Goal: Transaction & Acquisition: Purchase product/service

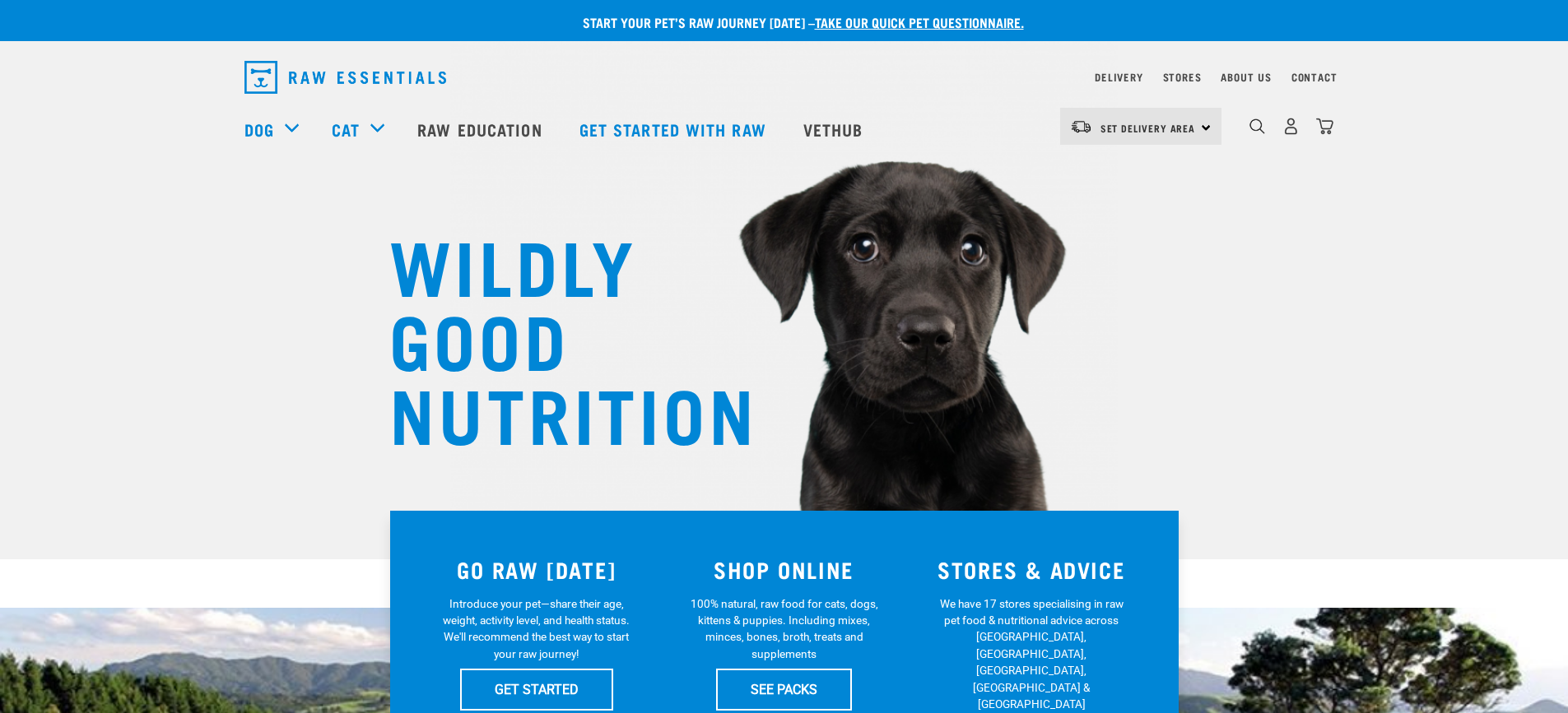
click at [1206, 125] on div "Set Delivery Area North Island South Island" at bounding box center [1141, 127] width 162 height 37
click at [1124, 204] on link "[GEOGRAPHIC_DATA]" at bounding box center [1139, 209] width 158 height 36
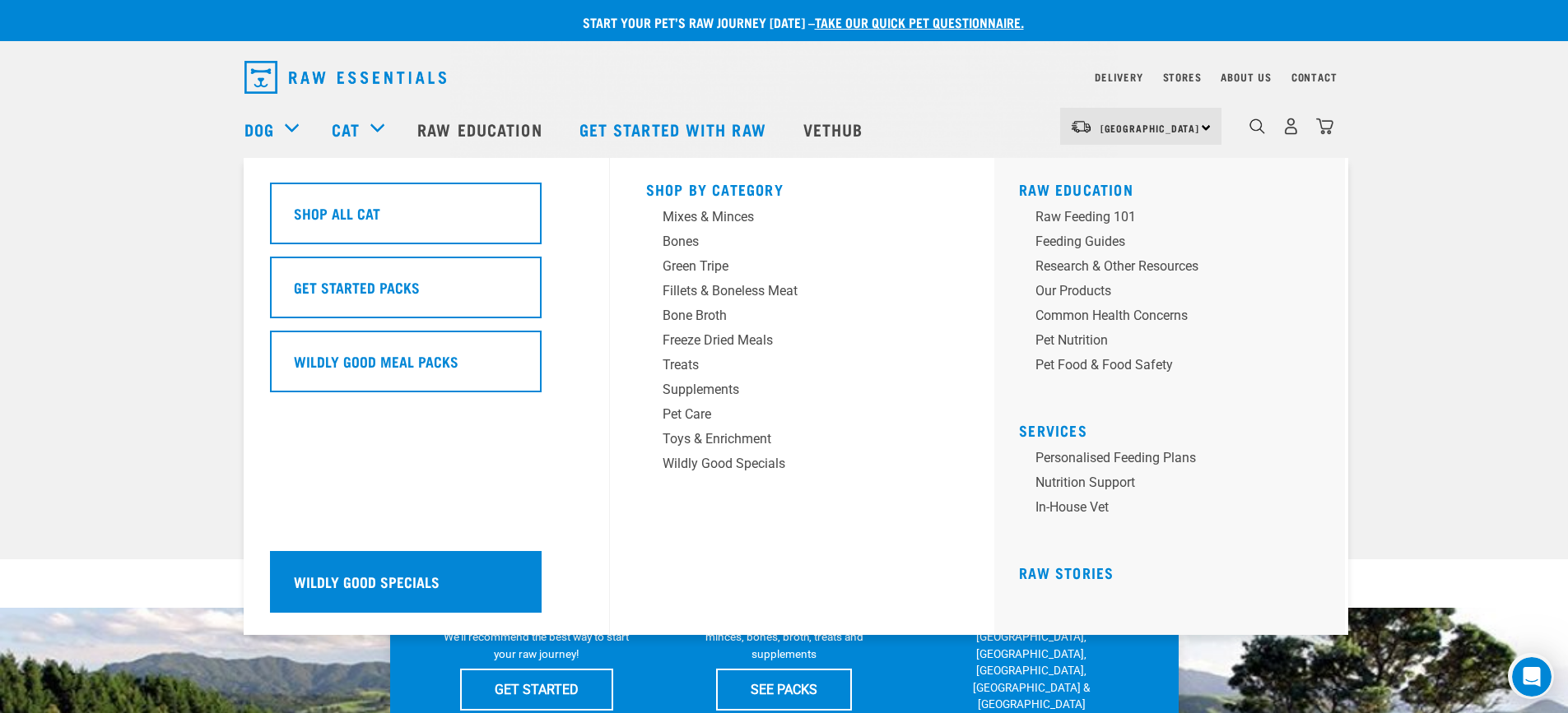
click at [332, 586] on h5 "Wildly Good Specials" at bounding box center [367, 581] width 146 height 21
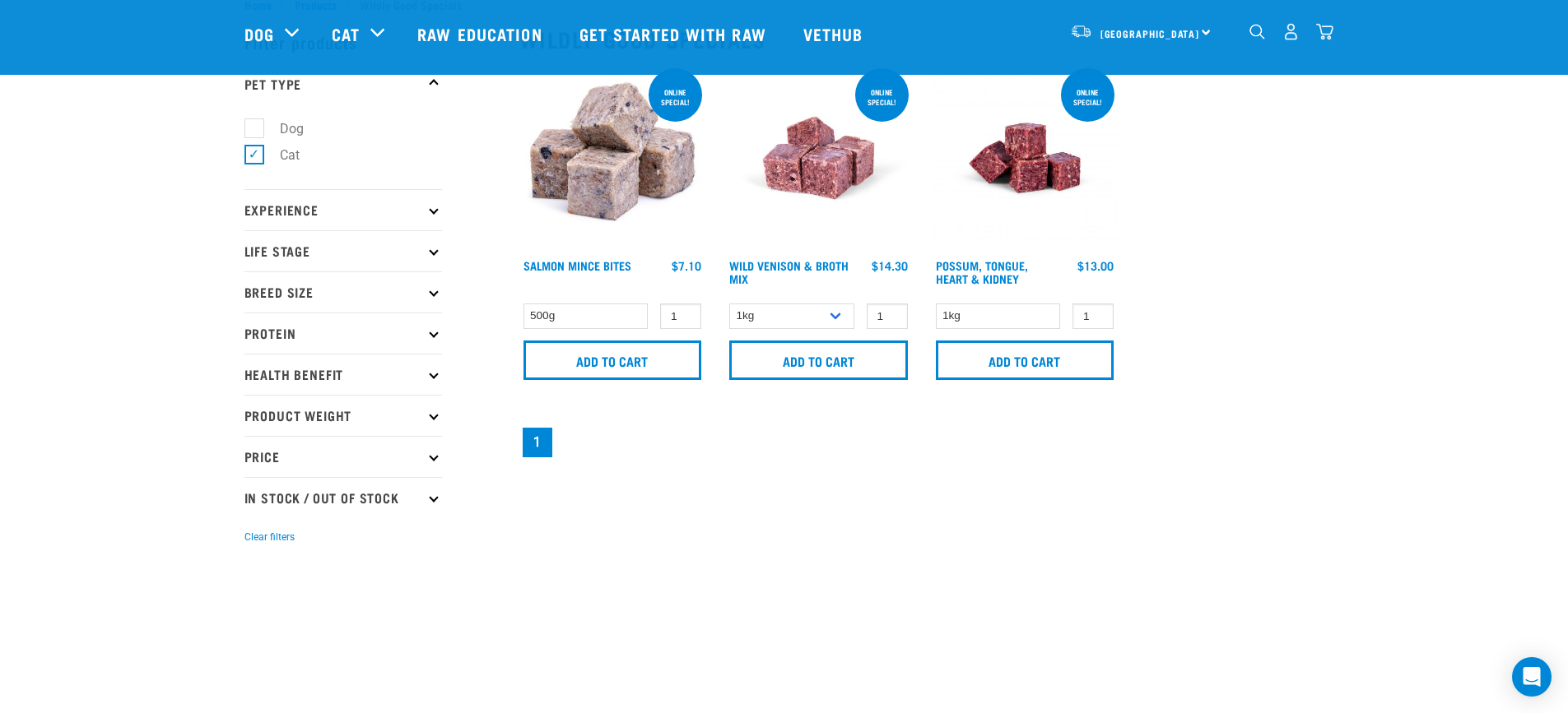
scroll to position [82, 0]
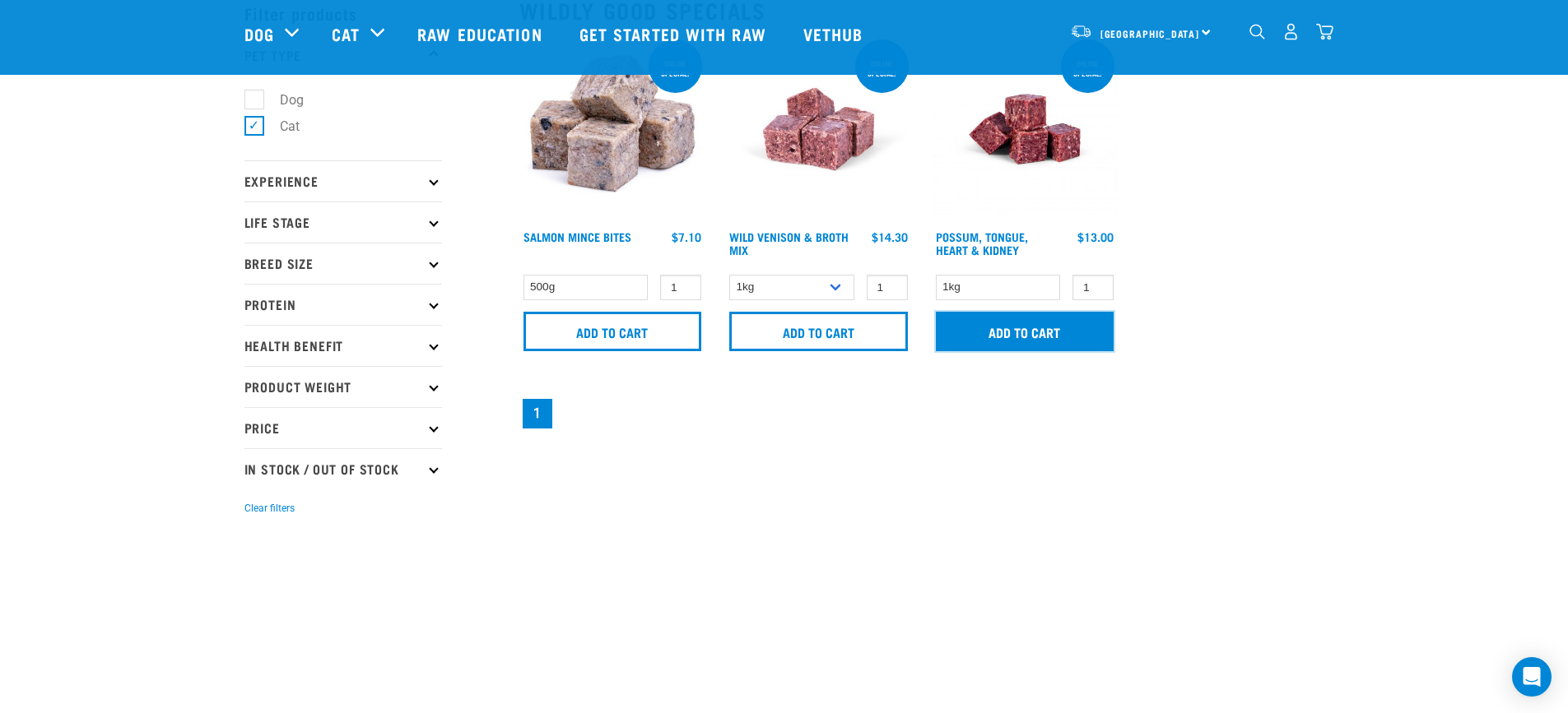
click at [1047, 324] on input "Add to cart" at bounding box center [1025, 332] width 178 height 40
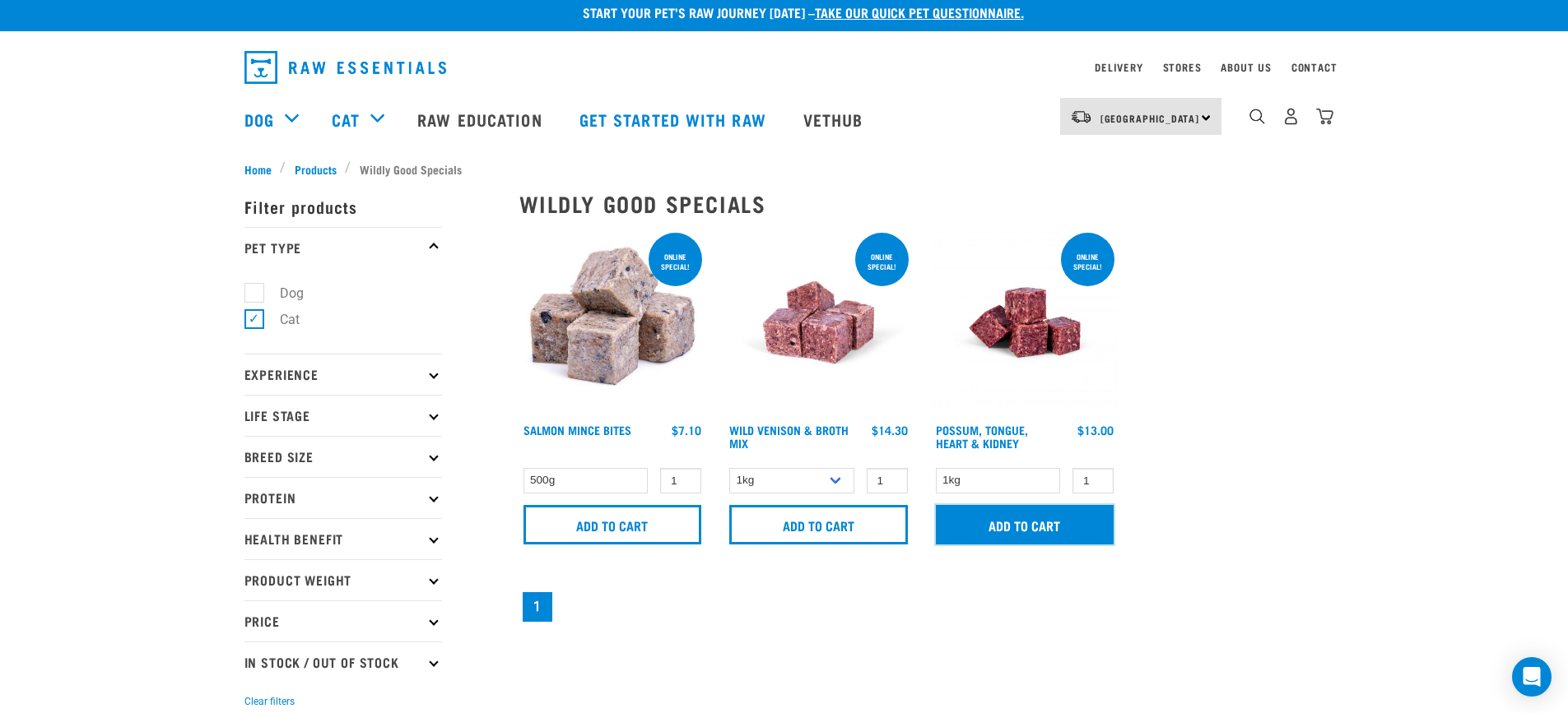
scroll to position [0, 0]
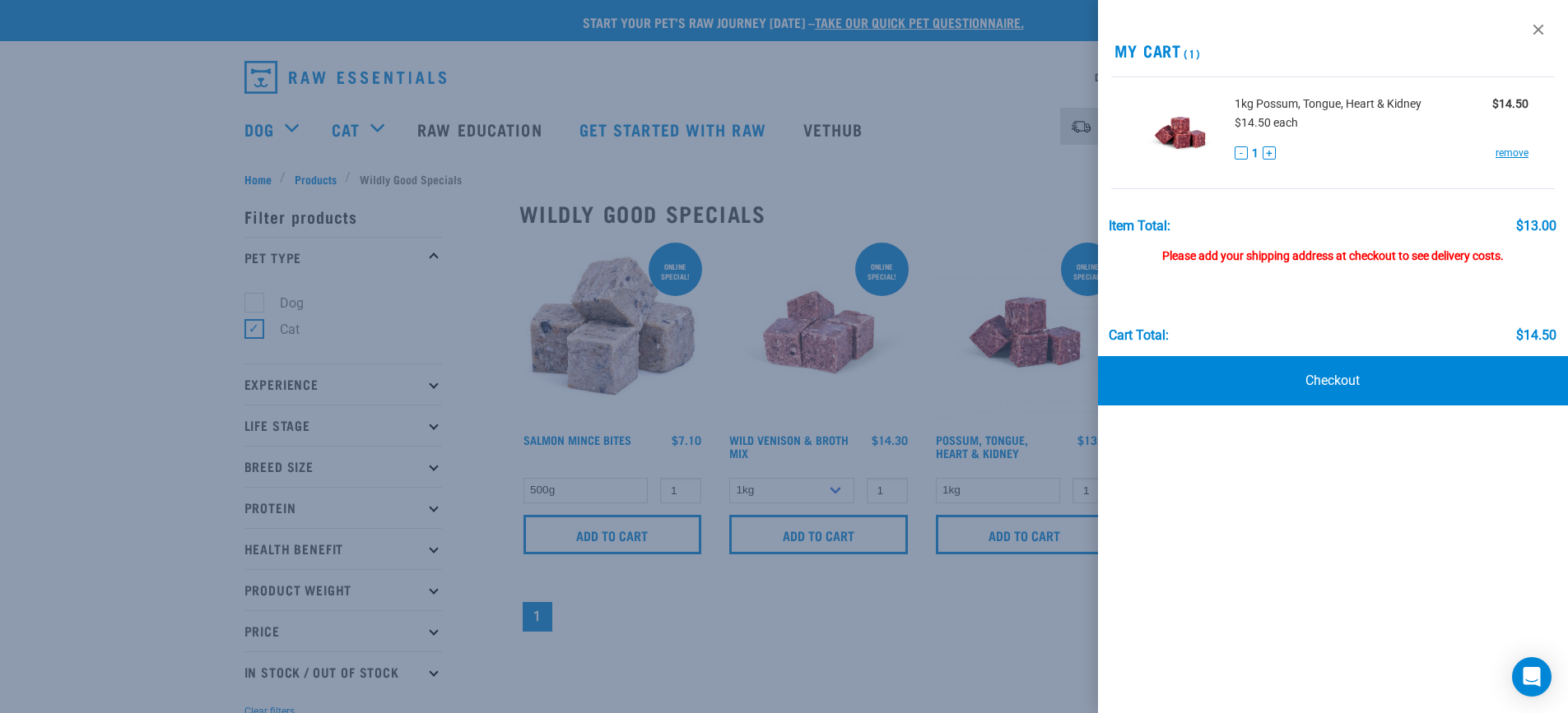
click at [151, 293] on div at bounding box center [784, 356] width 1568 height 713
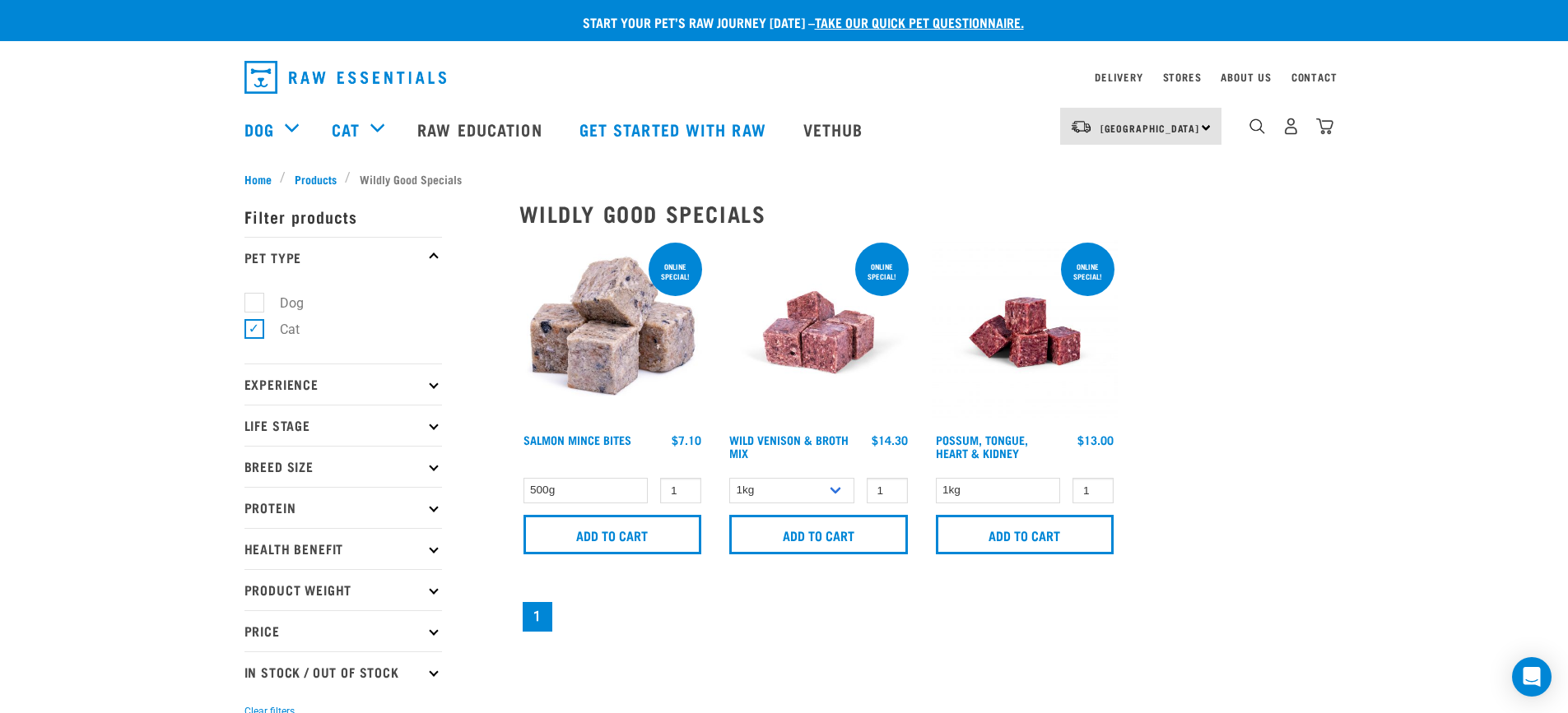
click at [253, 303] on label "Dog" at bounding box center [281, 303] width 56 height 20
click at [249, 303] on input "Dog" at bounding box center [250, 300] width 11 height 11
checkbox input "true"
click at [253, 330] on label "Cat" at bounding box center [279, 330] width 53 height 20
click at [249, 330] on input "Cat" at bounding box center [250, 327] width 11 height 11
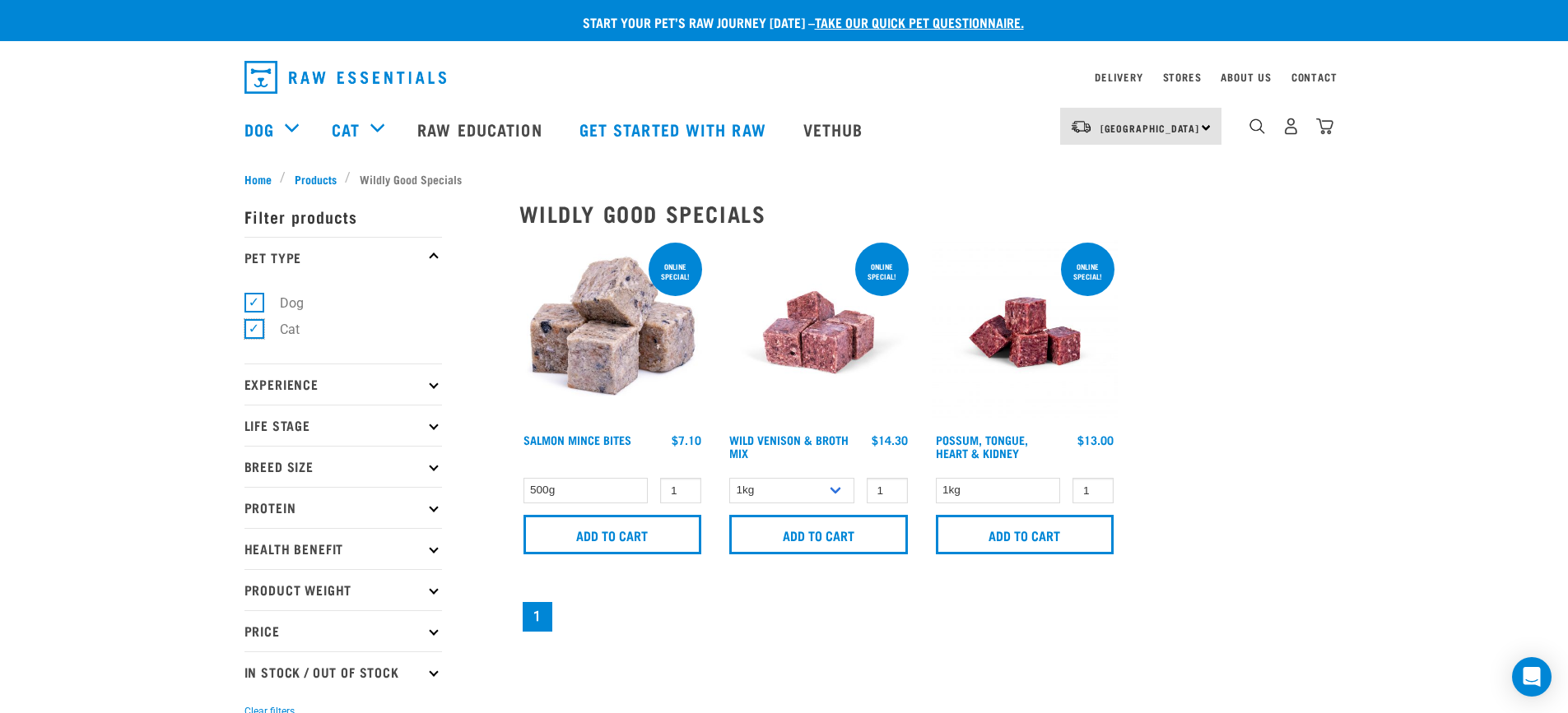
checkbox input "false"
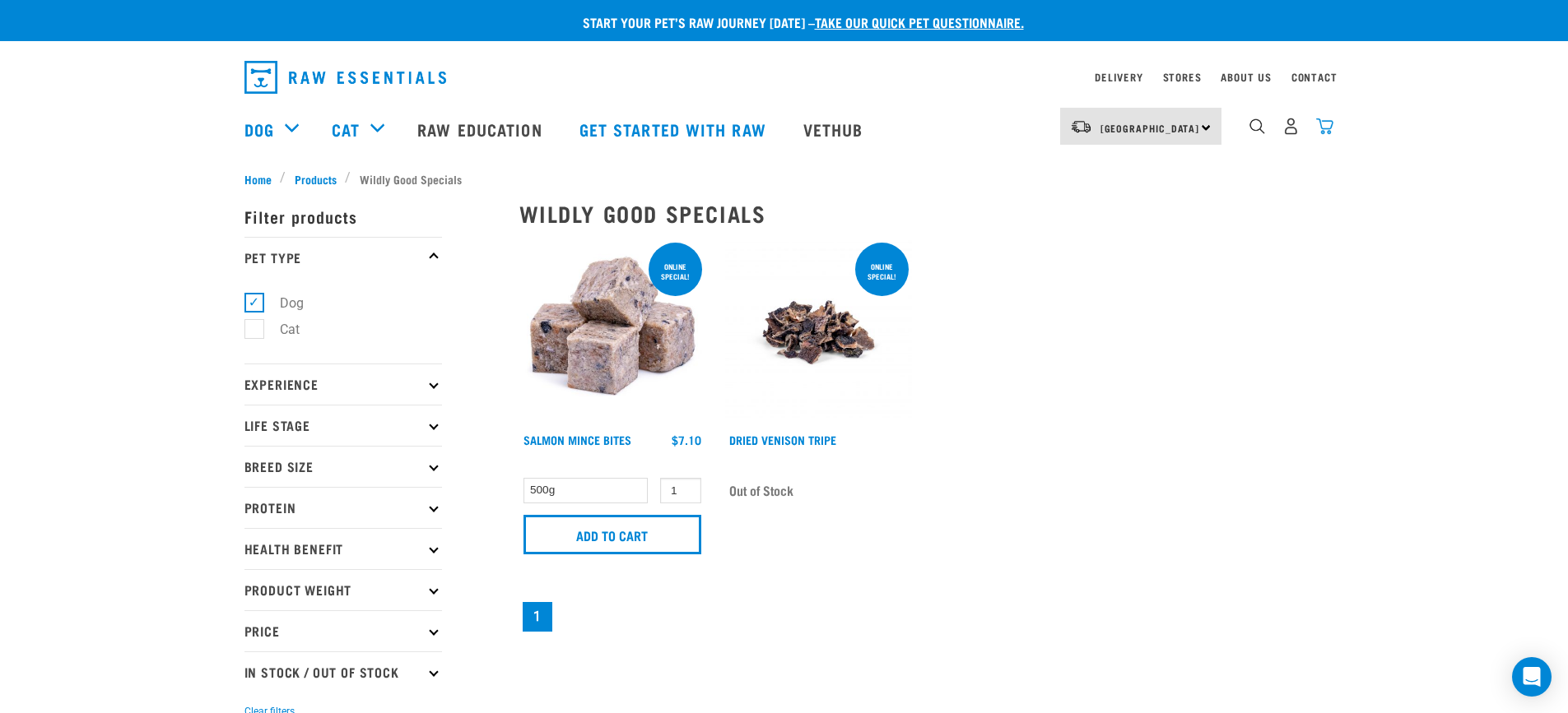
click at [1326, 128] on img "dropdown navigation" at bounding box center [1325, 126] width 18 height 18
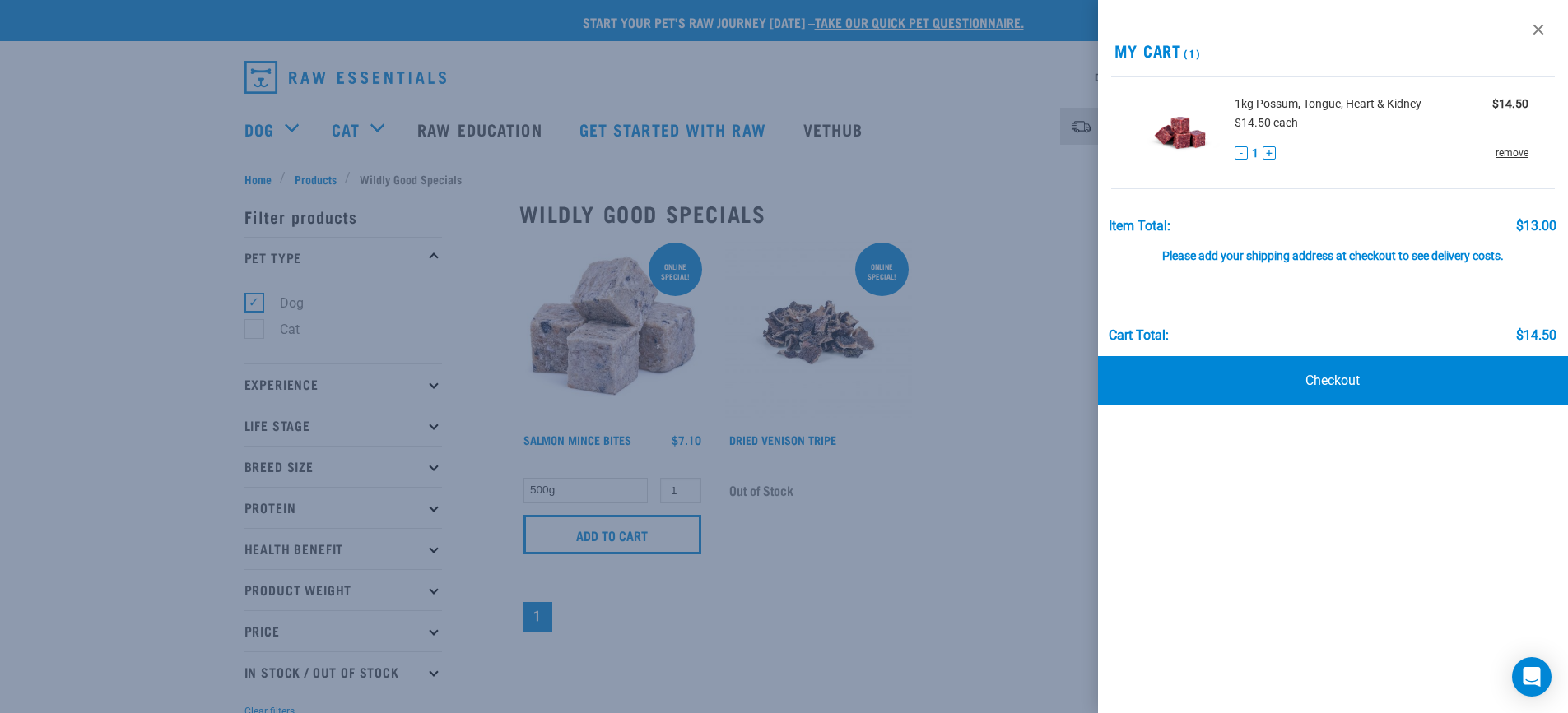
click at [1509, 154] on link "remove" at bounding box center [1513, 153] width 33 height 15
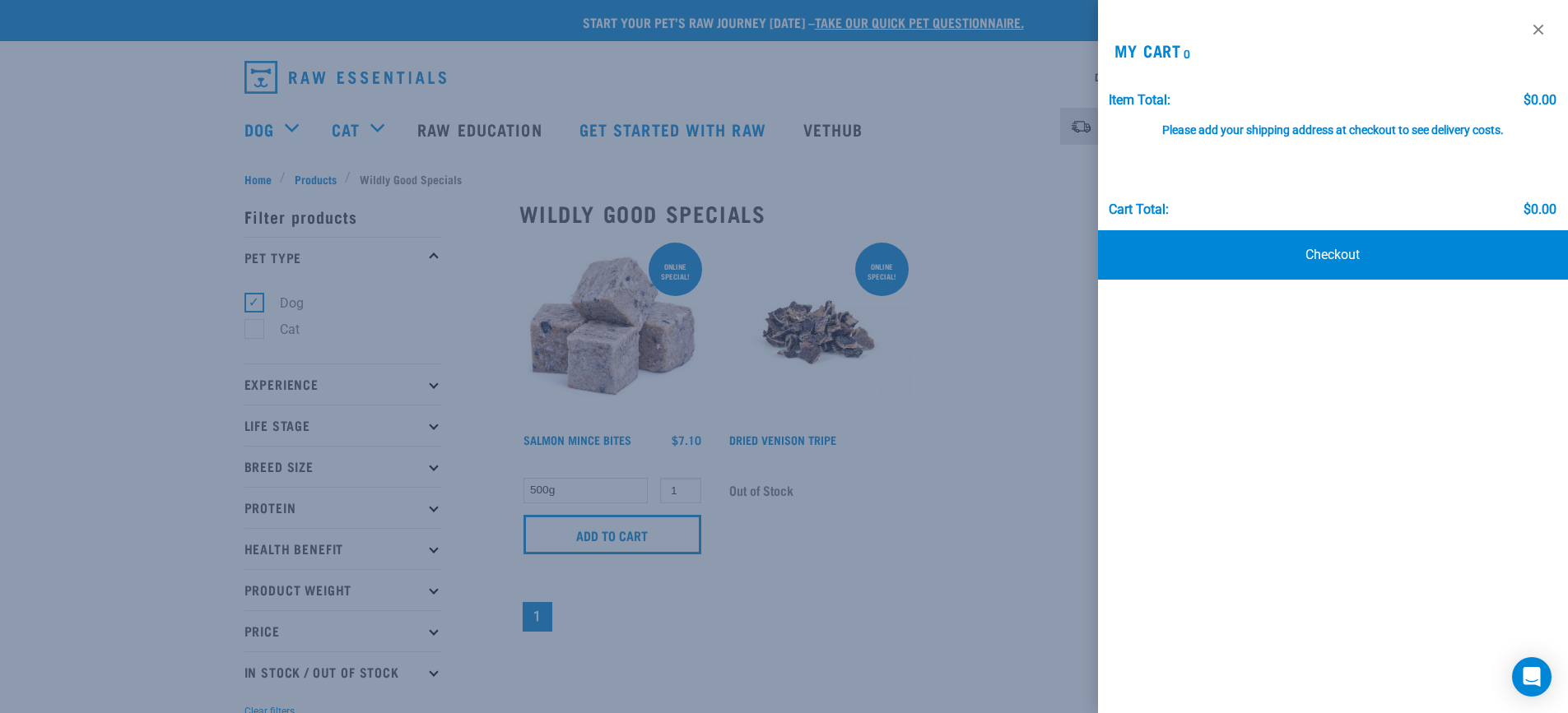
click at [970, 494] on div at bounding box center [784, 356] width 1568 height 713
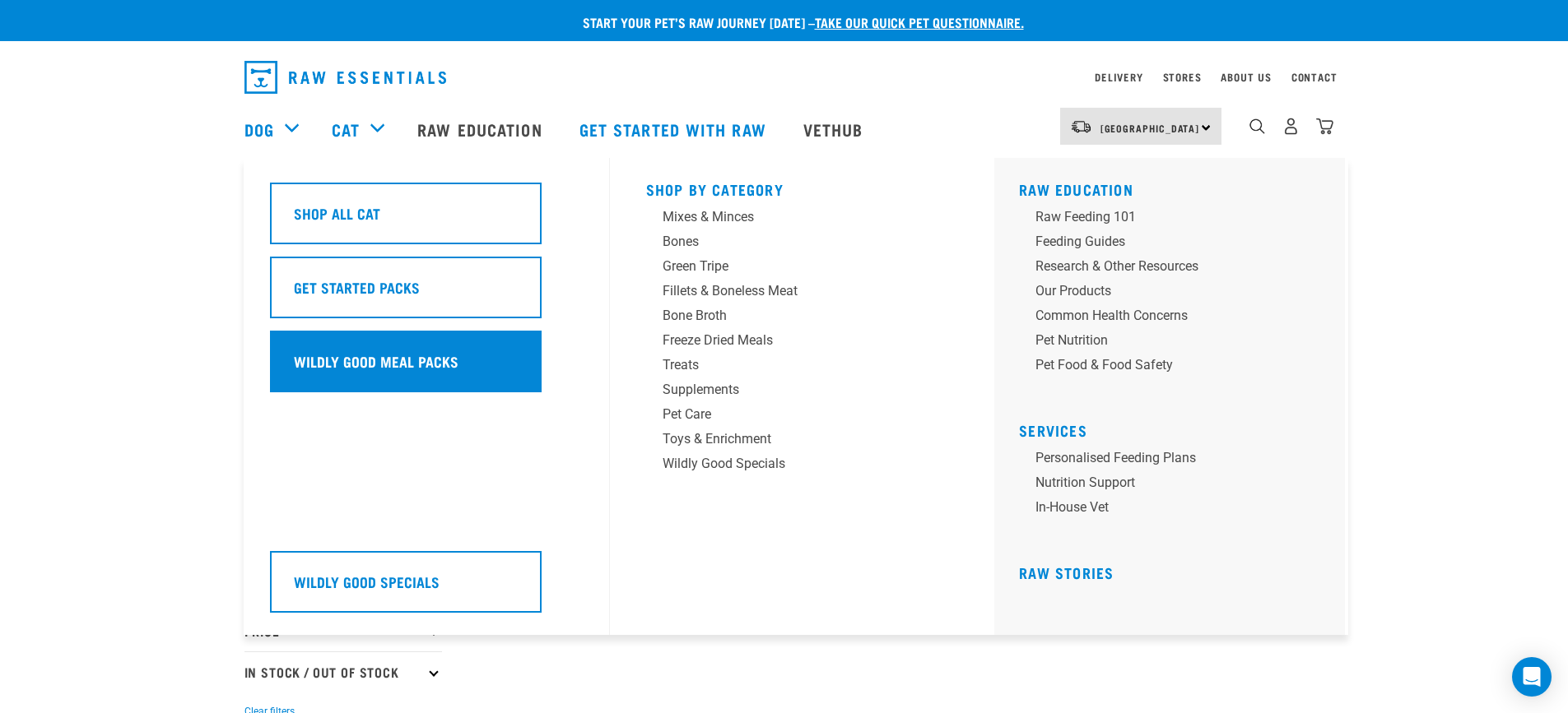
click at [336, 366] on h5 "Wildly Good Meal Packs" at bounding box center [376, 361] width 164 height 21
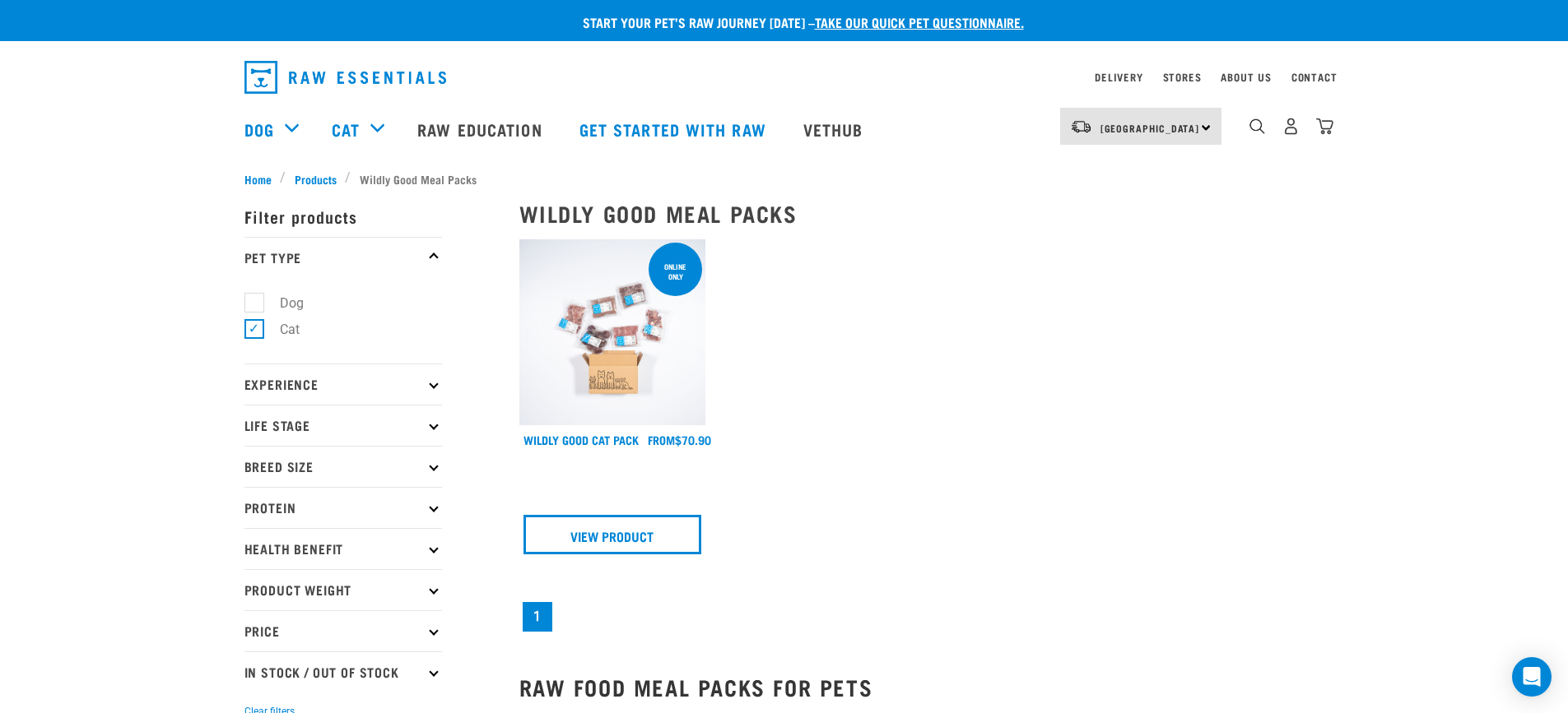
click at [253, 297] on label "Dog" at bounding box center [281, 303] width 56 height 20
click at [253, 297] on input "Dog" at bounding box center [250, 300] width 11 height 11
checkbox input "true"
click at [253, 332] on label "Cat" at bounding box center [279, 330] width 53 height 20
click at [247, 332] on input "Cat" at bounding box center [250, 327] width 11 height 11
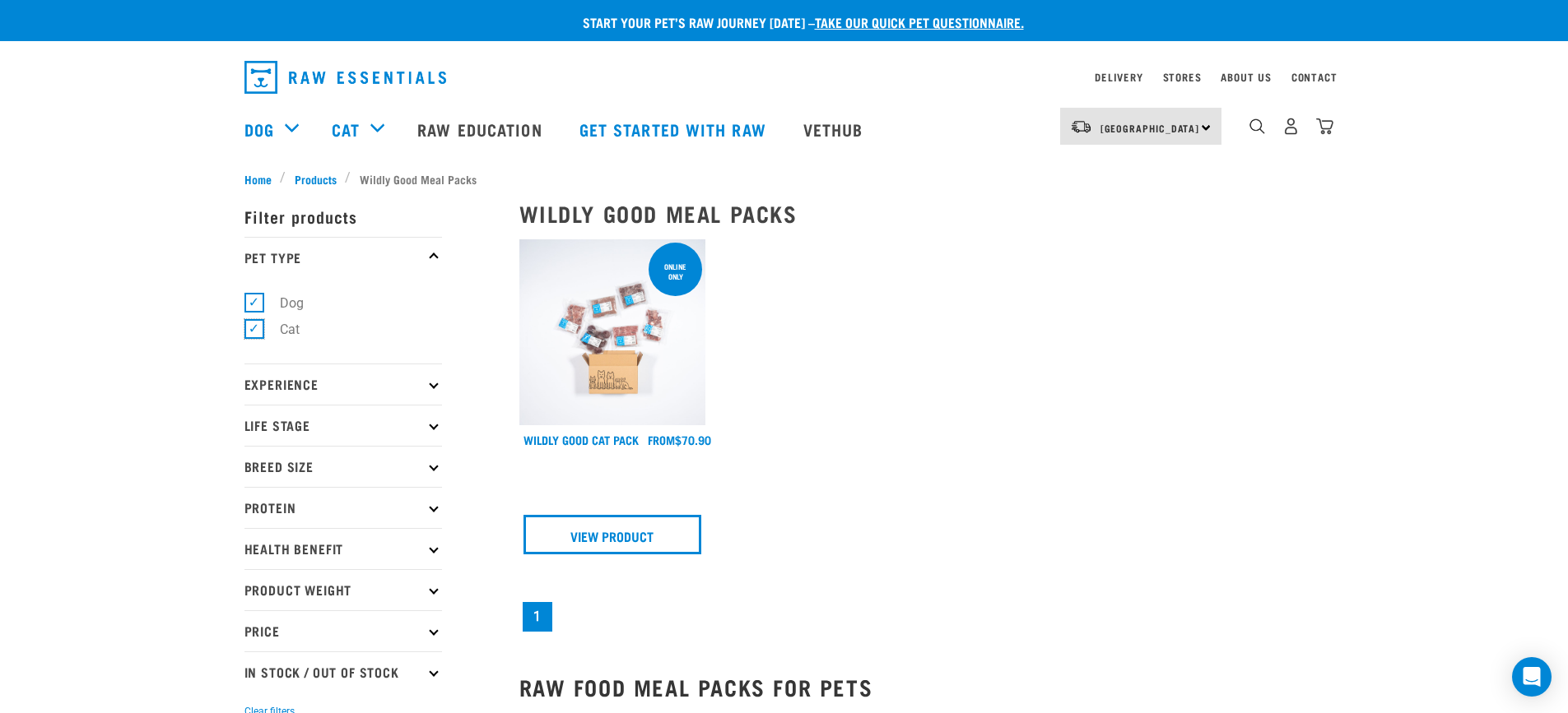
checkbox input "false"
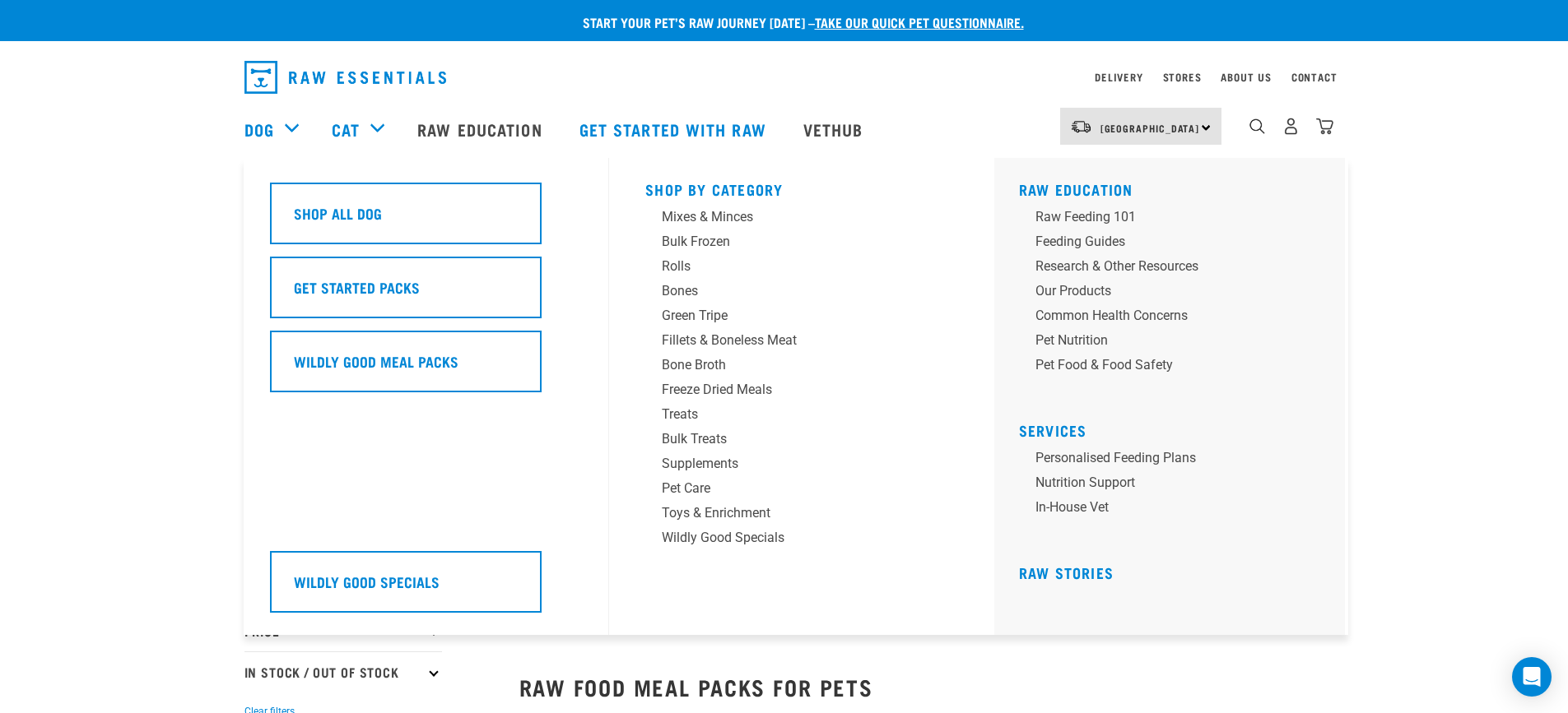
click at [286, 125] on div "Dog" at bounding box center [280, 128] width 71 height 66
click at [268, 125] on link "Dog" at bounding box center [260, 129] width 30 height 25
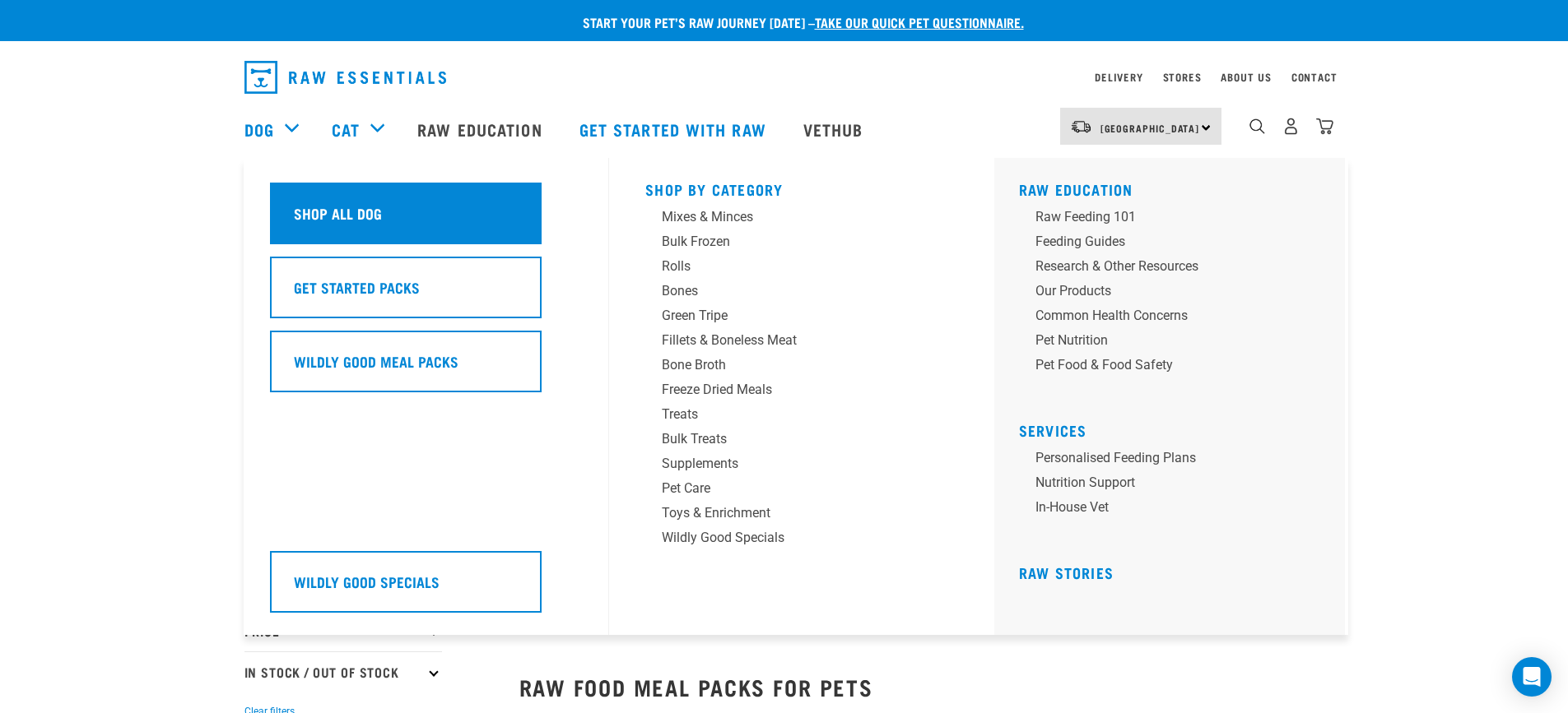
click at [329, 215] on h5 "Shop All Dog" at bounding box center [337, 212] width 88 height 21
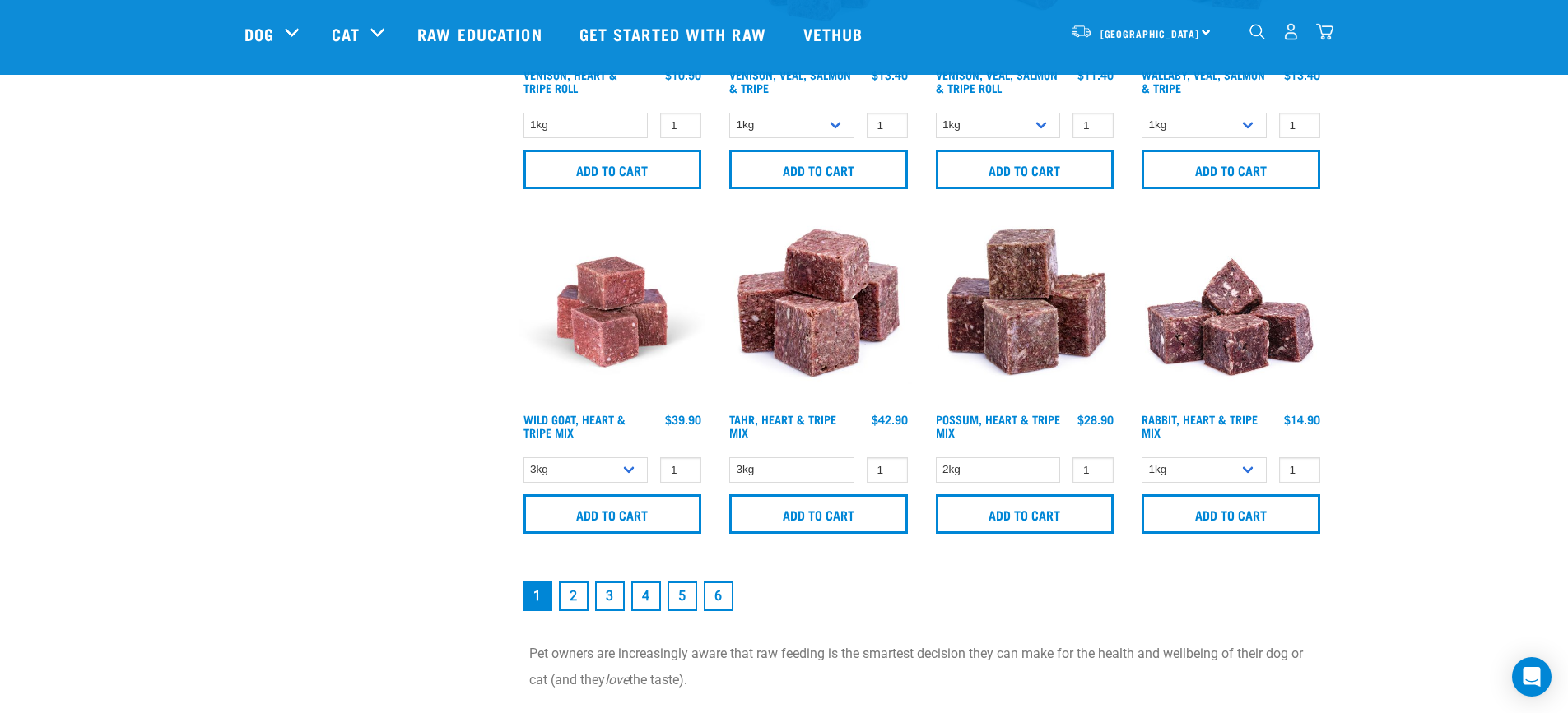
scroll to position [2387, 0]
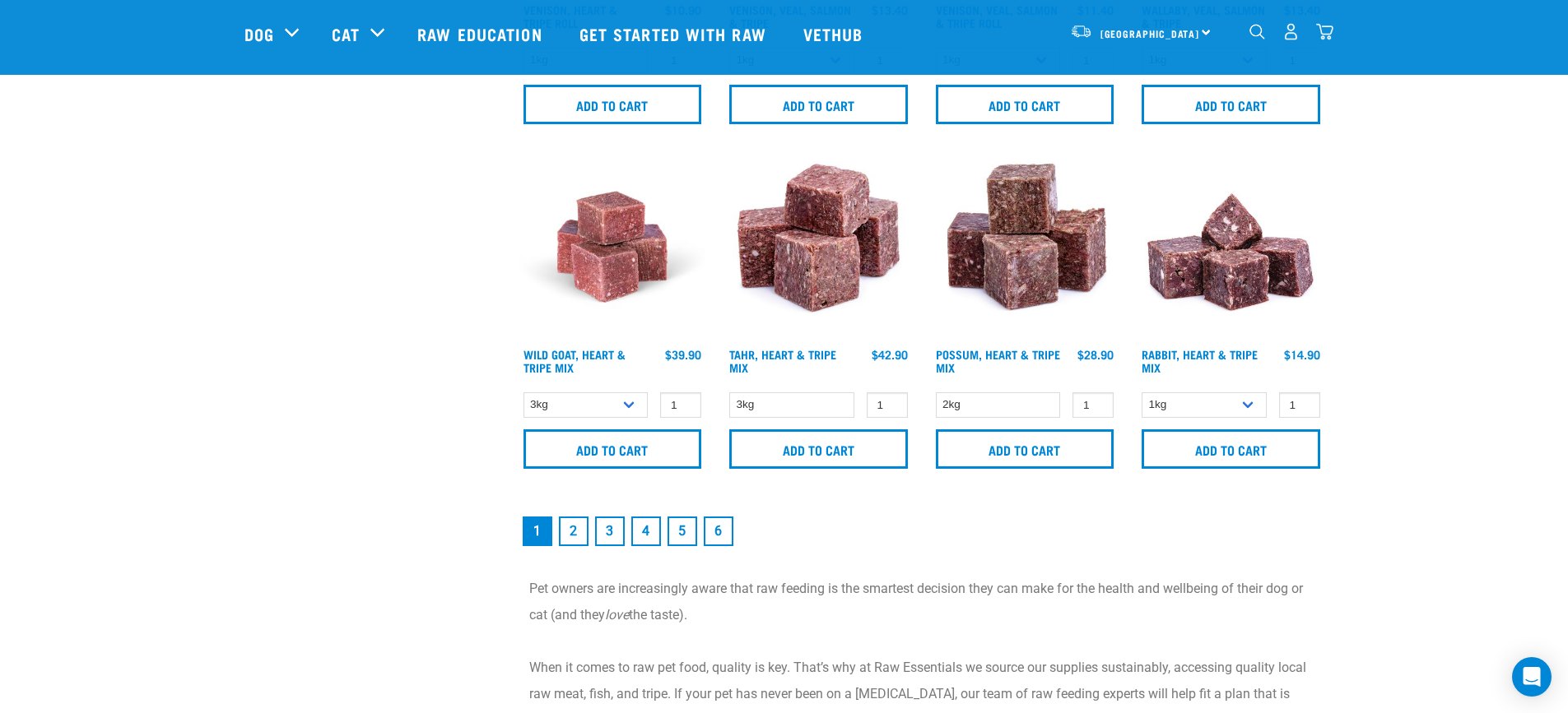
click at [577, 536] on link "2" at bounding box center [574, 532] width 30 height 30
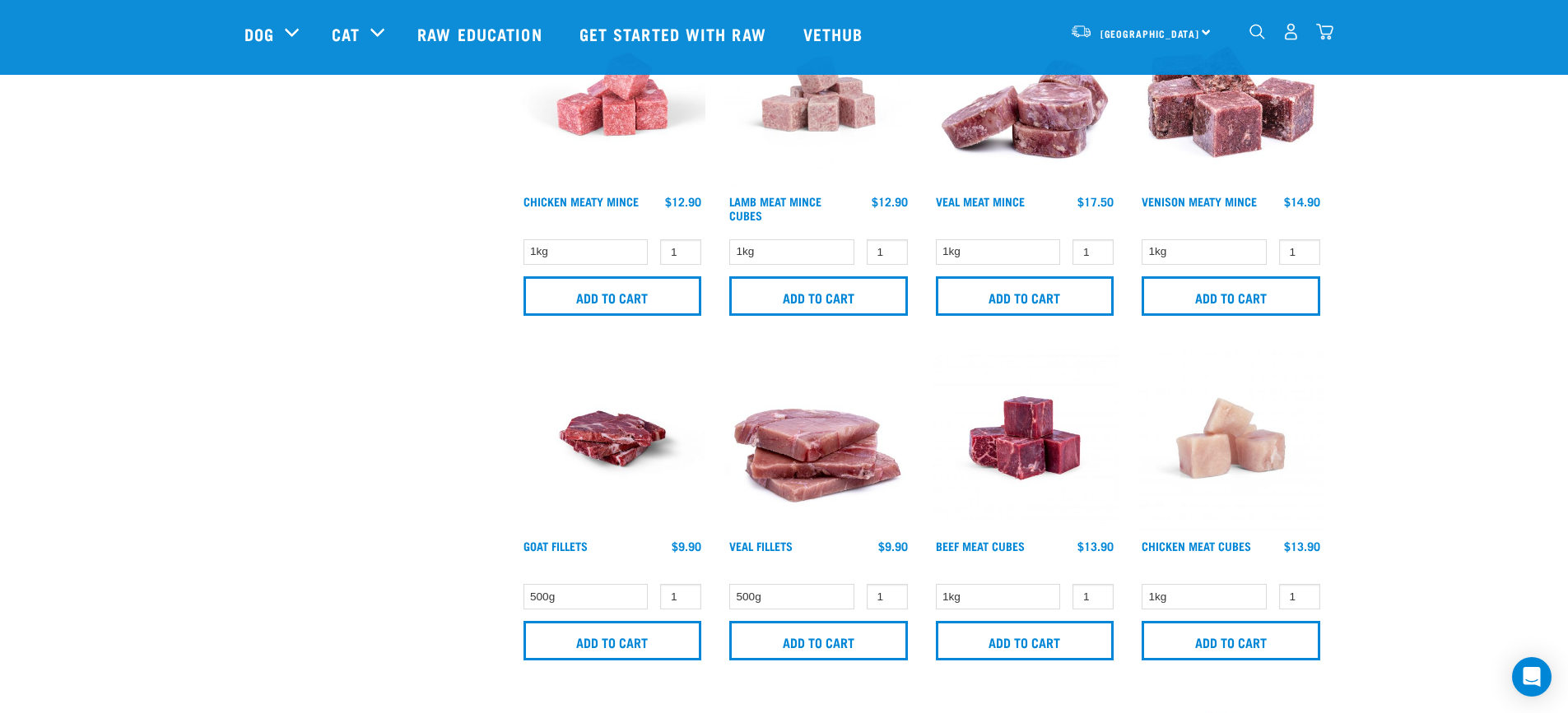
scroll to position [1234, 0]
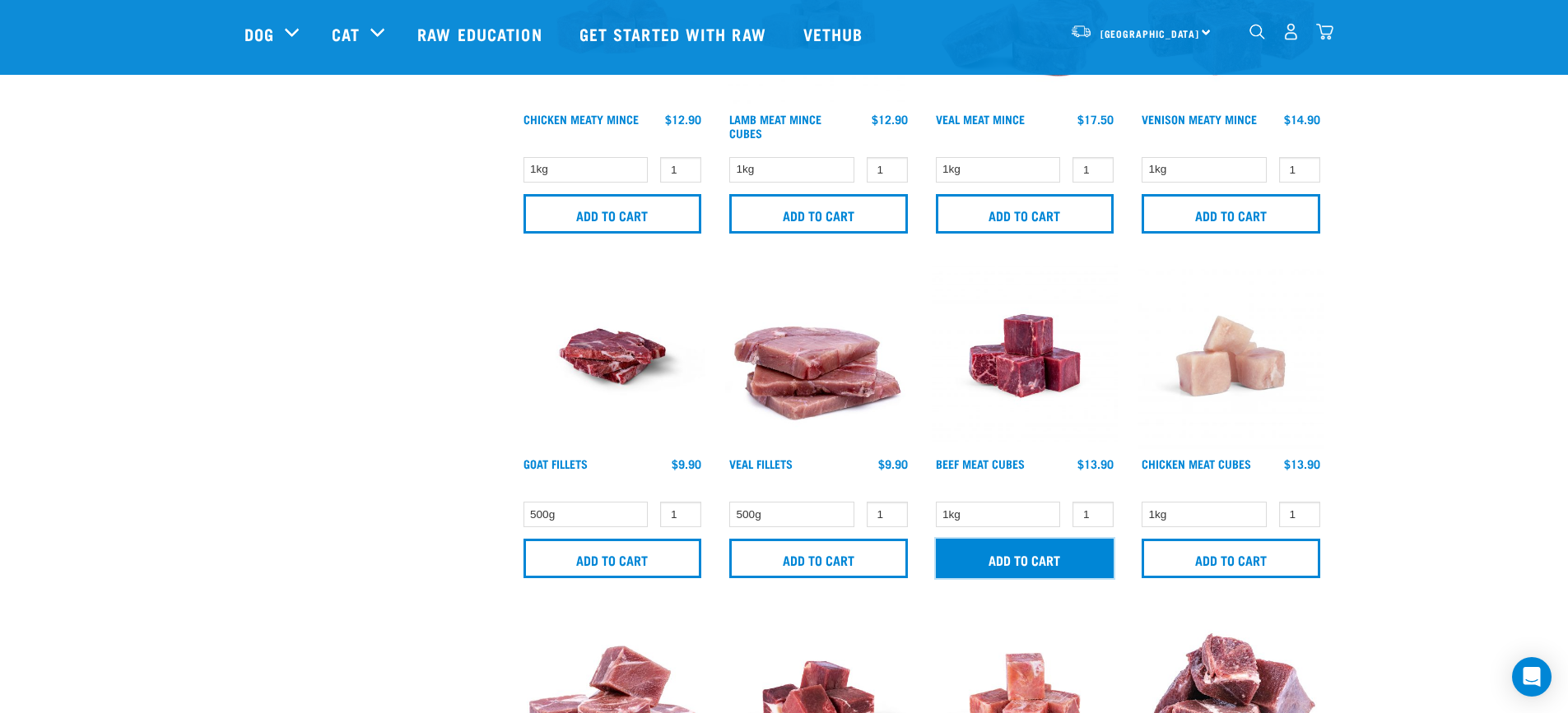
click at [1039, 559] on input "Add to cart" at bounding box center [1025, 559] width 178 height 40
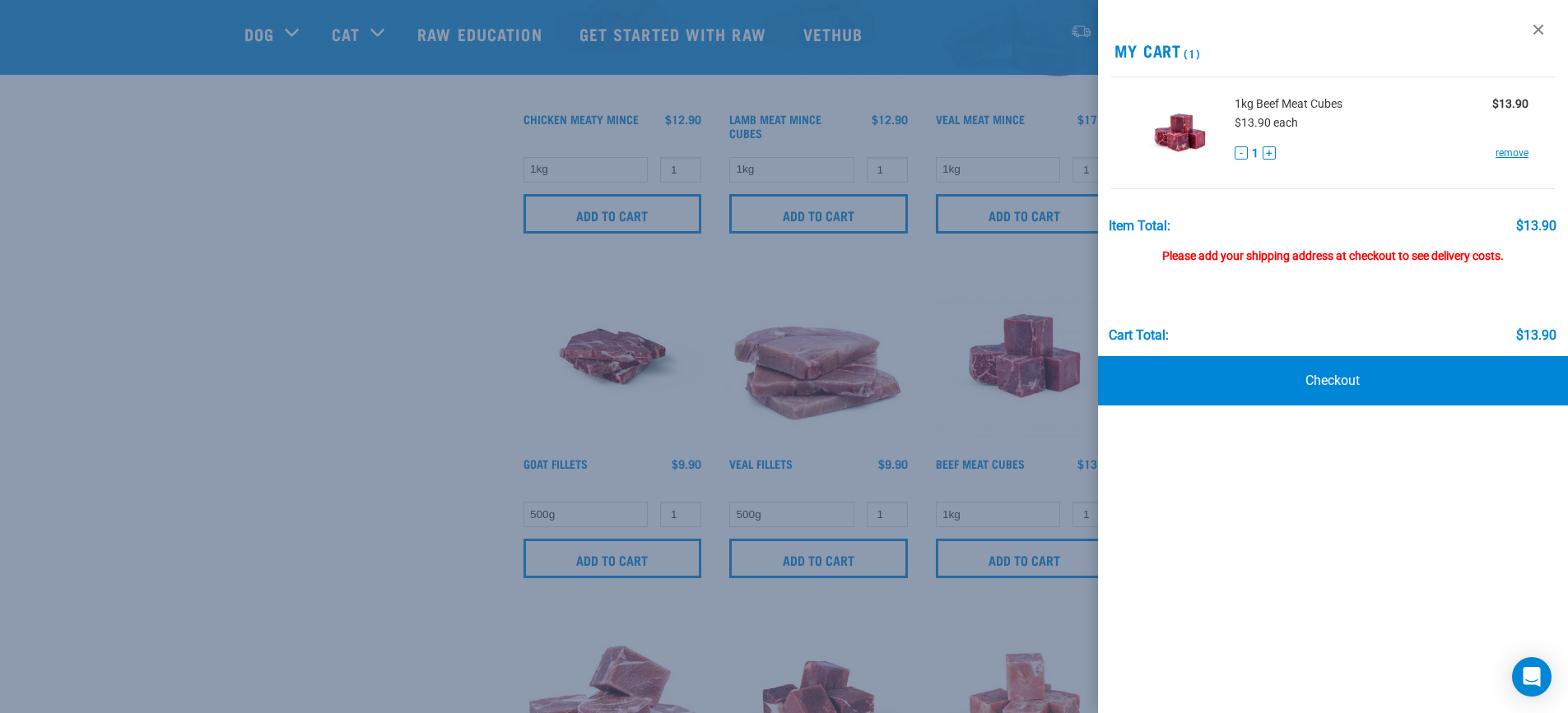
click at [1052, 418] on div at bounding box center [784, 356] width 1568 height 713
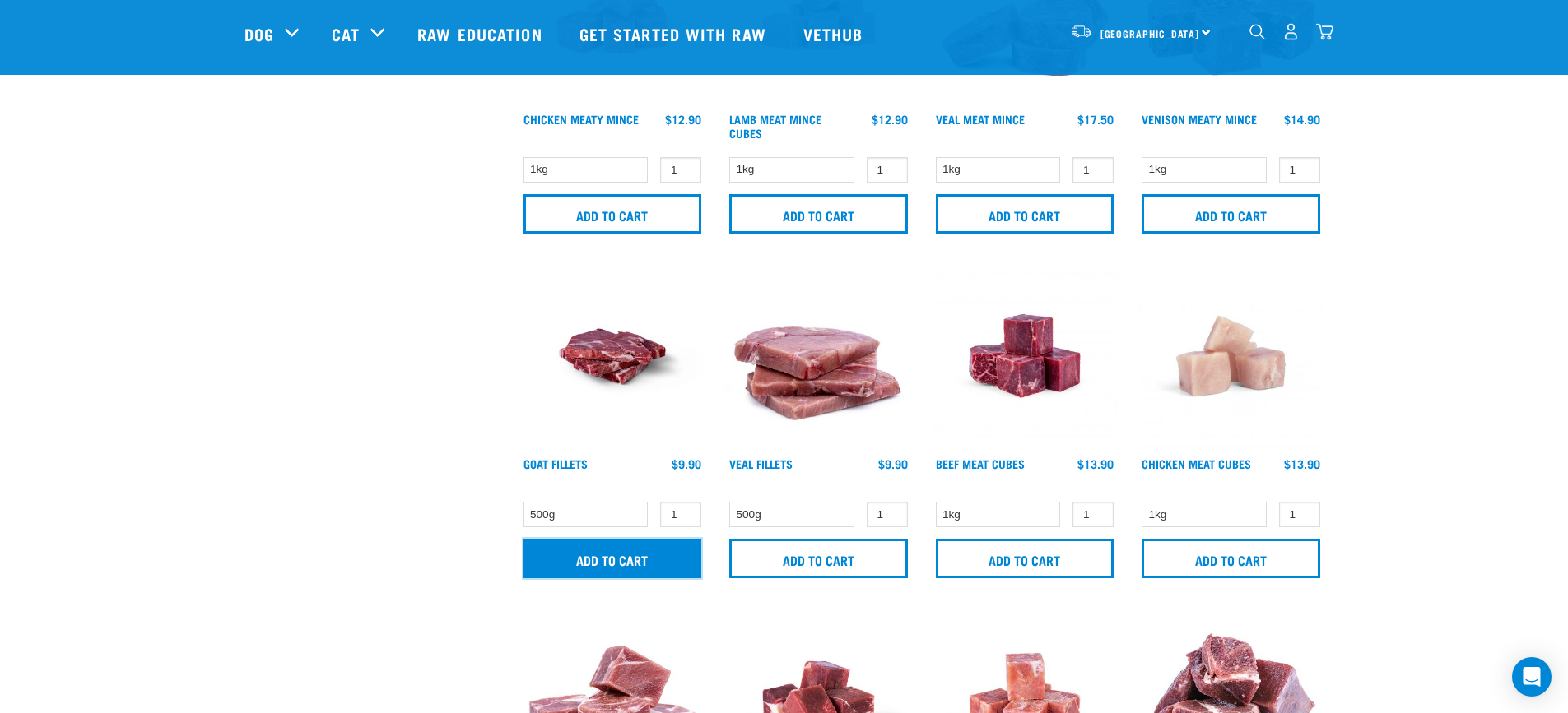
click at [638, 552] on input "Add to cart" at bounding box center [613, 559] width 178 height 40
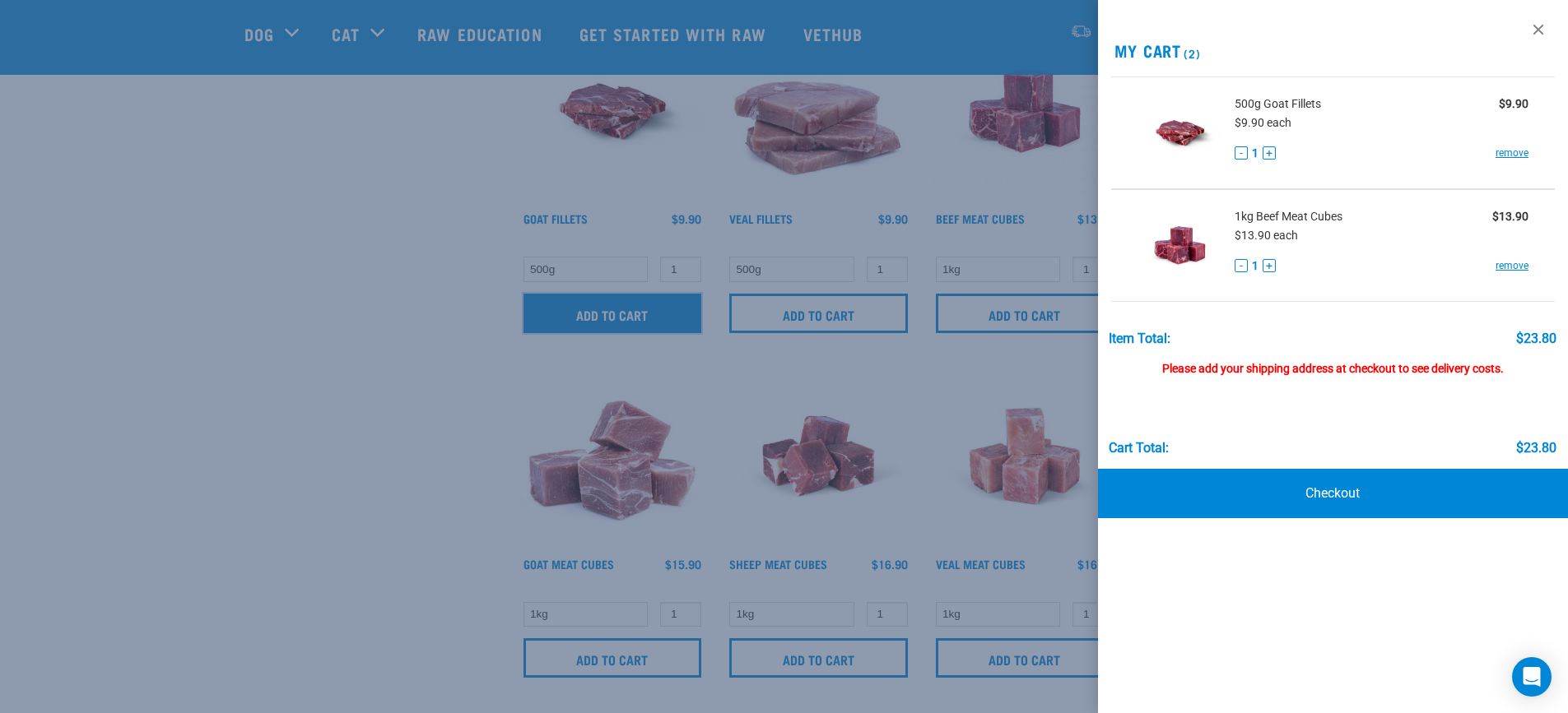
scroll to position [1564, 0]
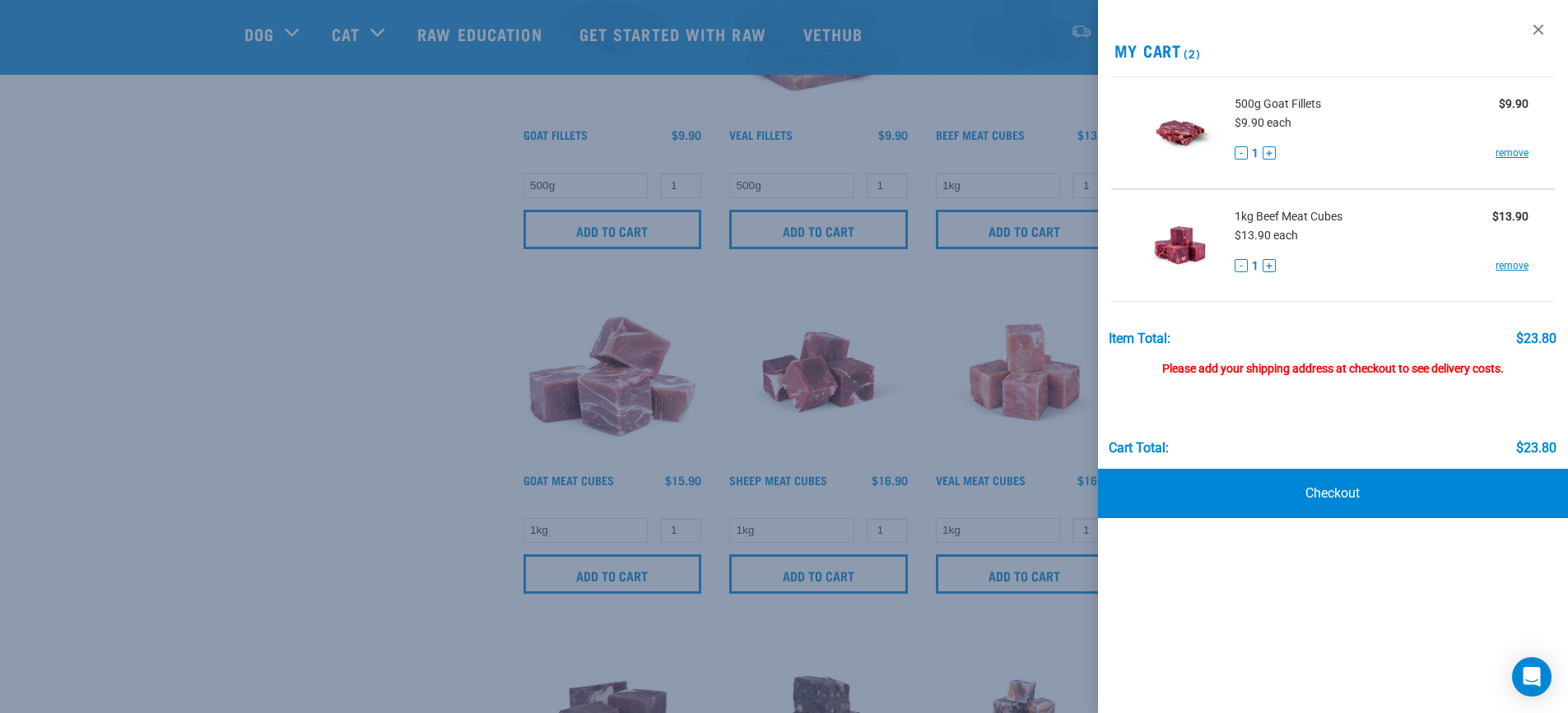
click at [912, 403] on div at bounding box center [784, 356] width 1568 height 713
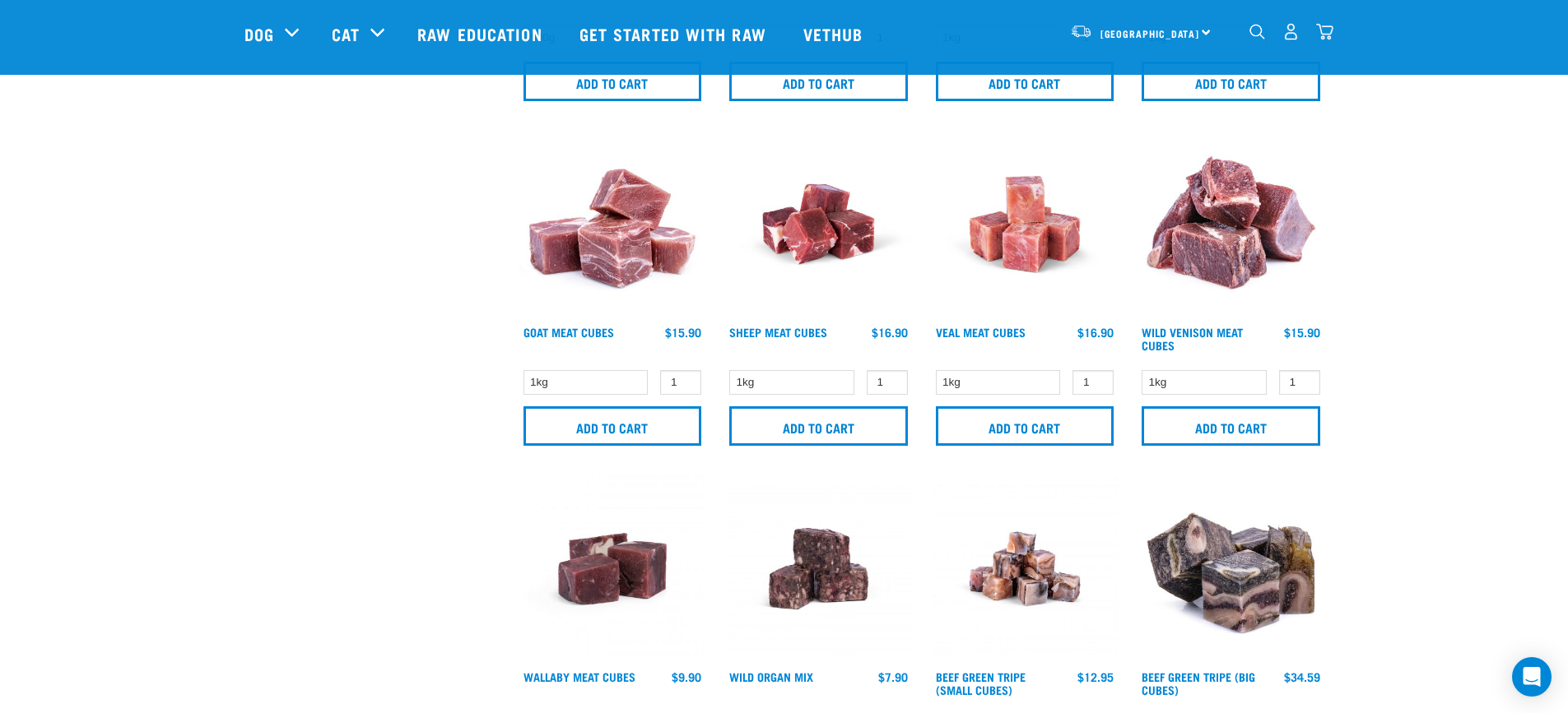
scroll to position [1728, 0]
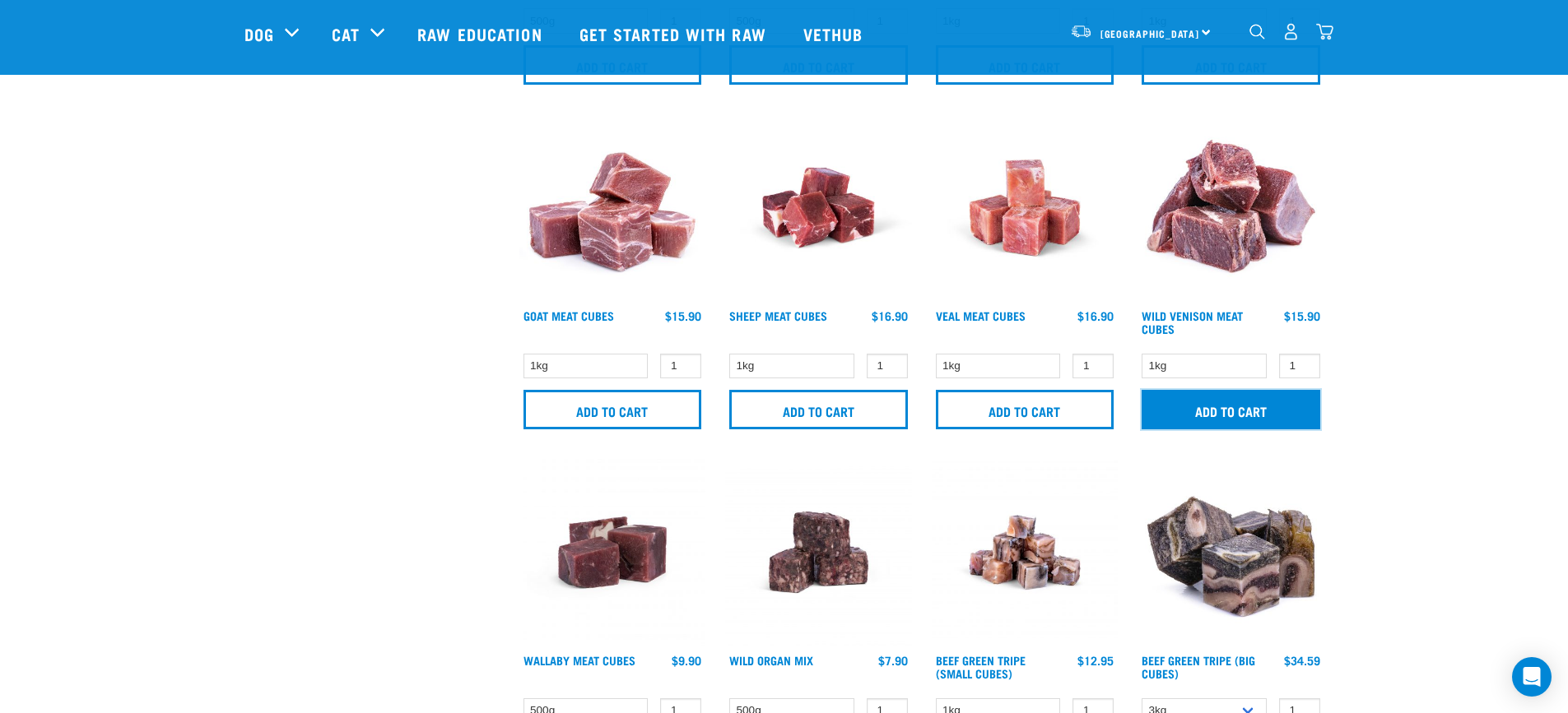
click at [1212, 416] on input "Add to cart" at bounding box center [1231, 409] width 178 height 40
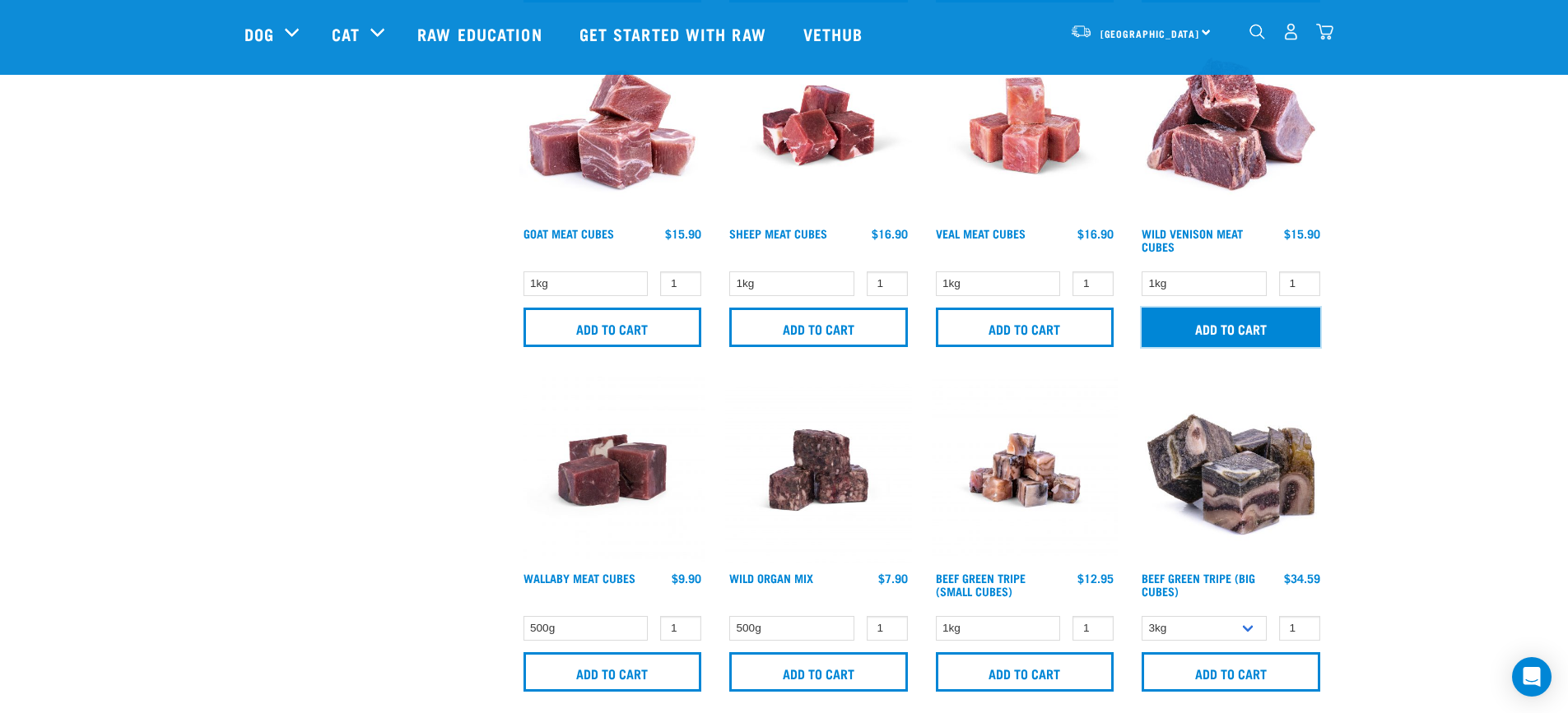
scroll to position [1892, 0]
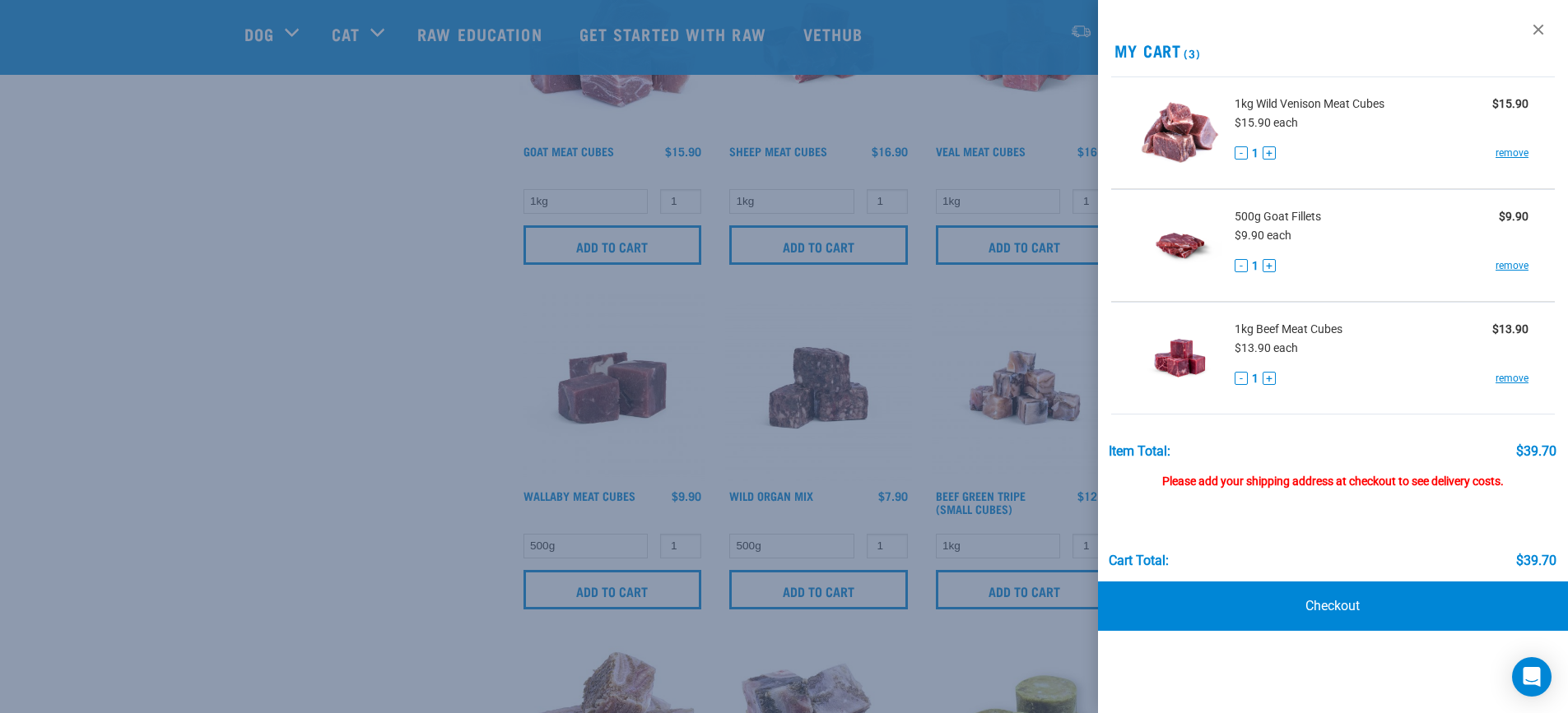
click at [347, 477] on div at bounding box center [784, 356] width 1568 height 713
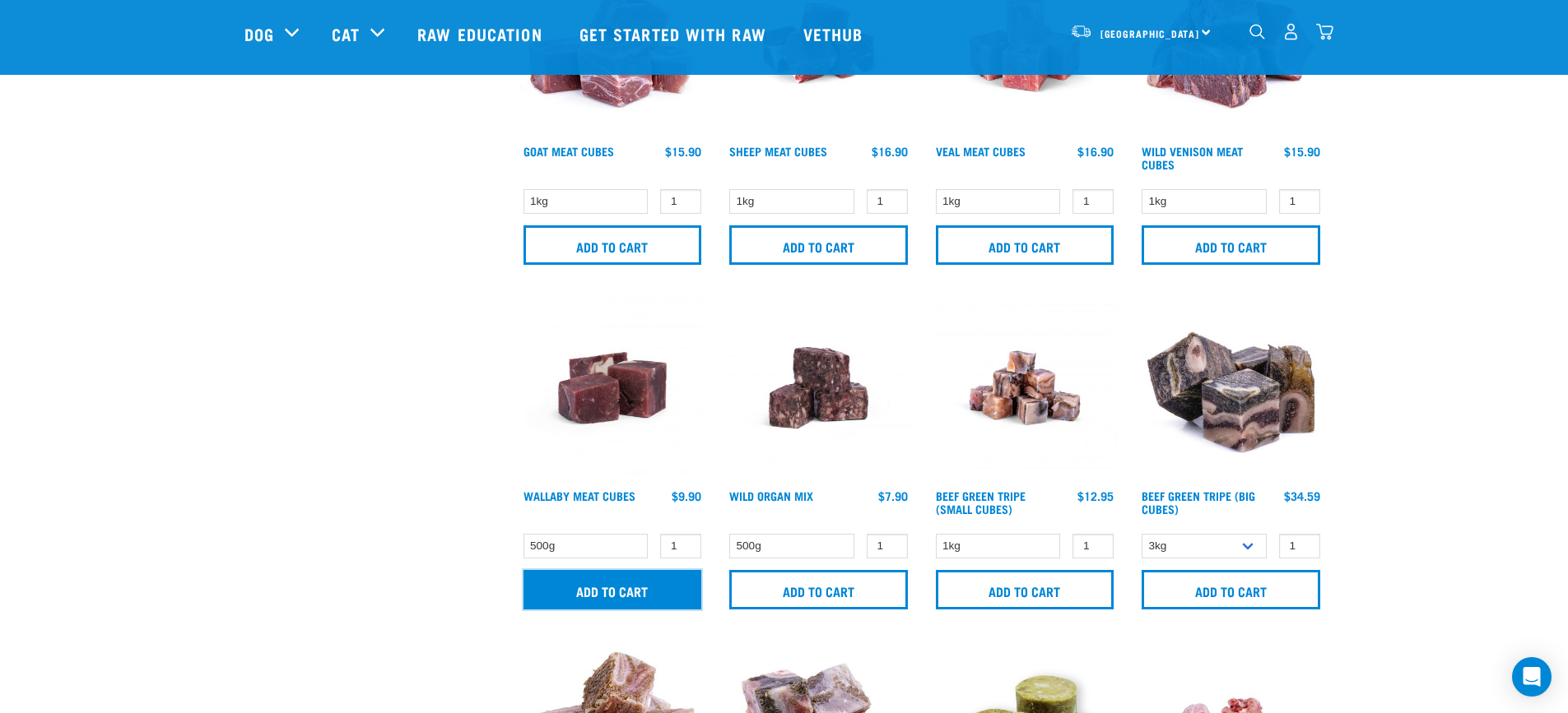
click at [631, 588] on input "Add to cart" at bounding box center [613, 589] width 178 height 40
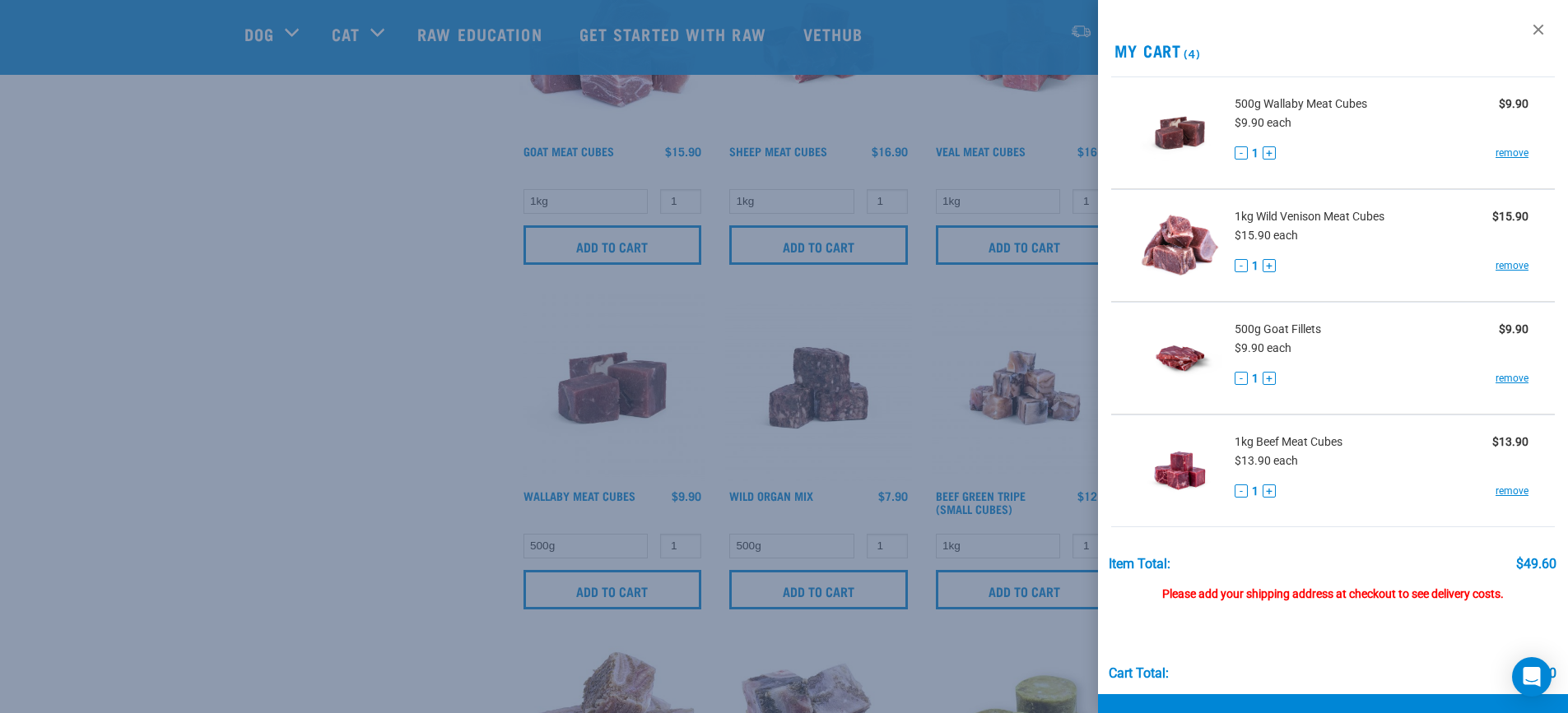
click at [1037, 453] on div at bounding box center [784, 356] width 1568 height 713
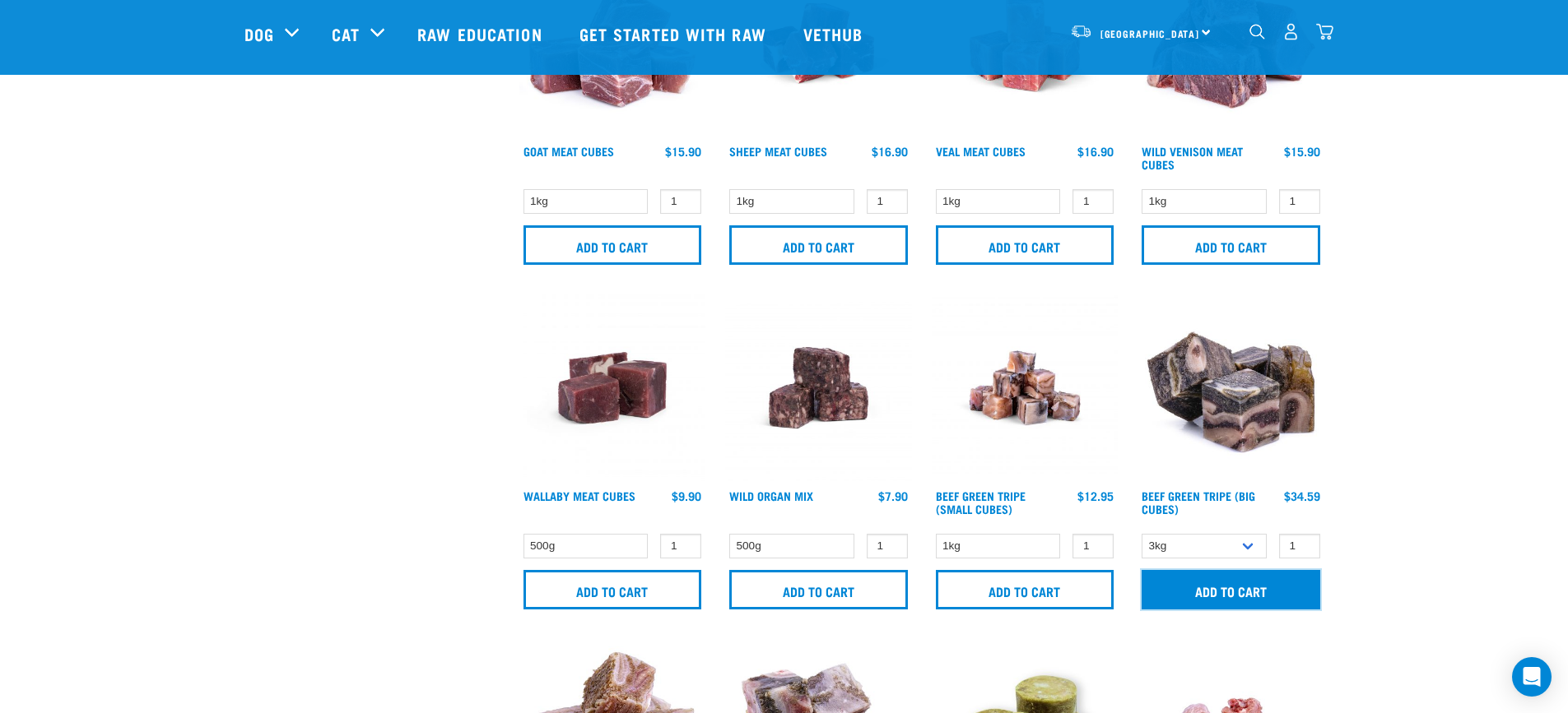
click at [1249, 590] on input "Add to cart" at bounding box center [1231, 589] width 178 height 40
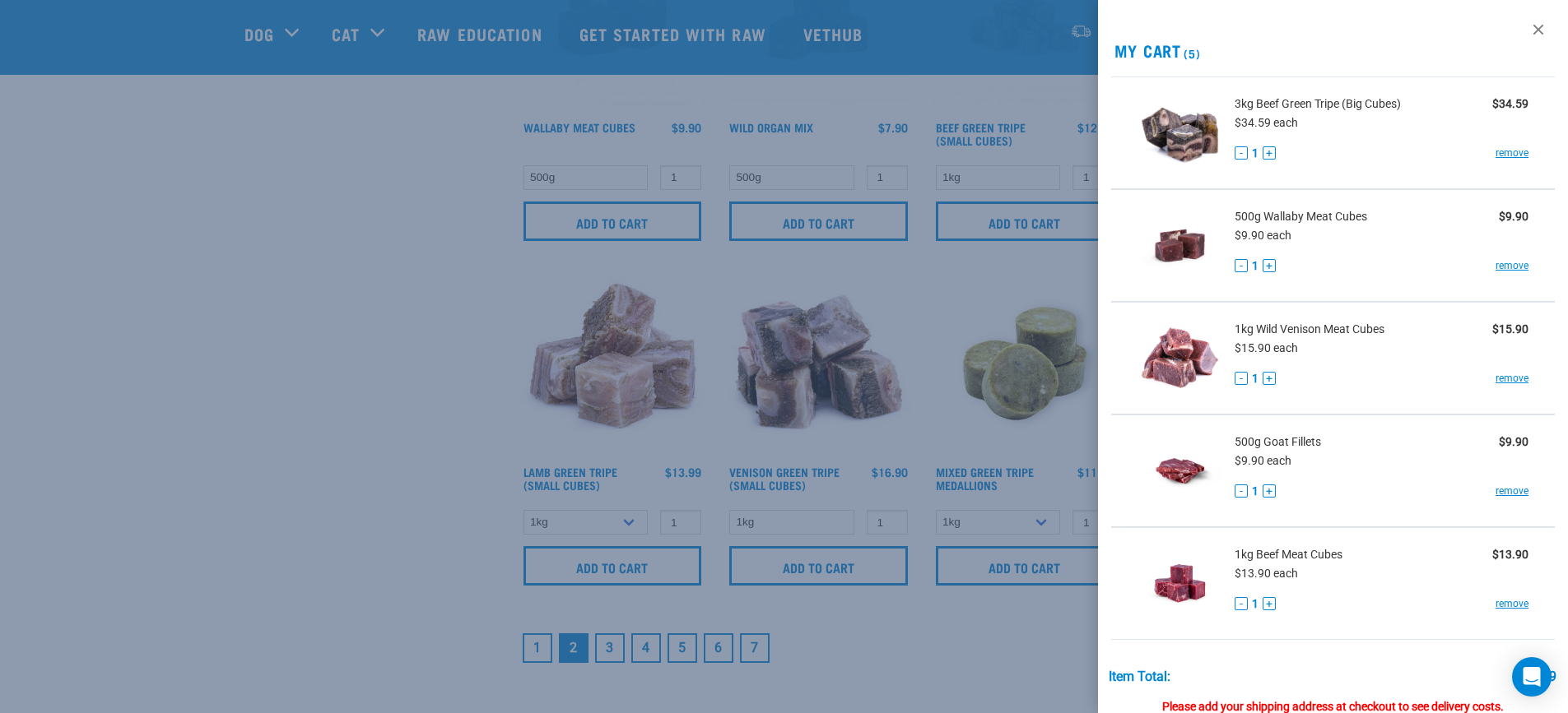
scroll to position [2304, 0]
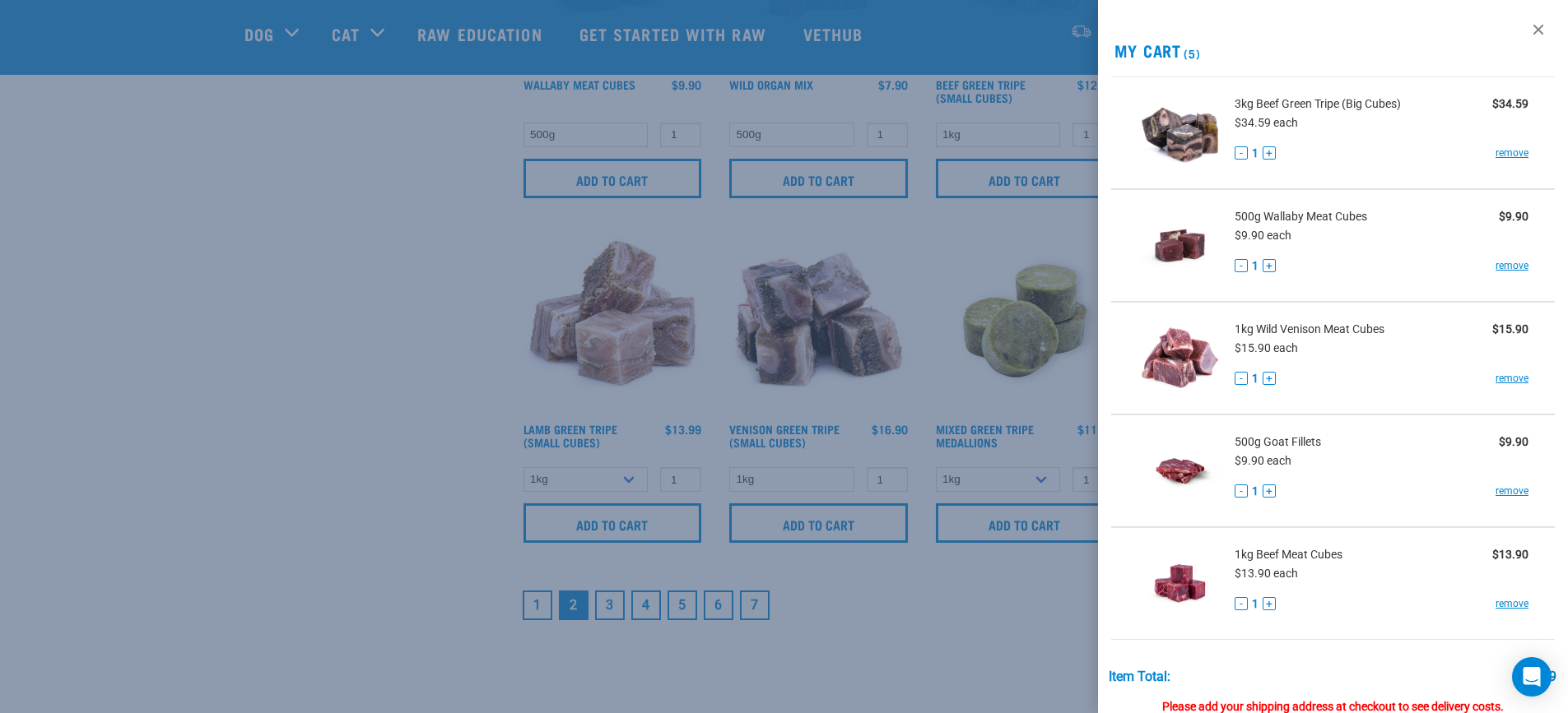
click at [243, 346] on div at bounding box center [784, 356] width 1568 height 713
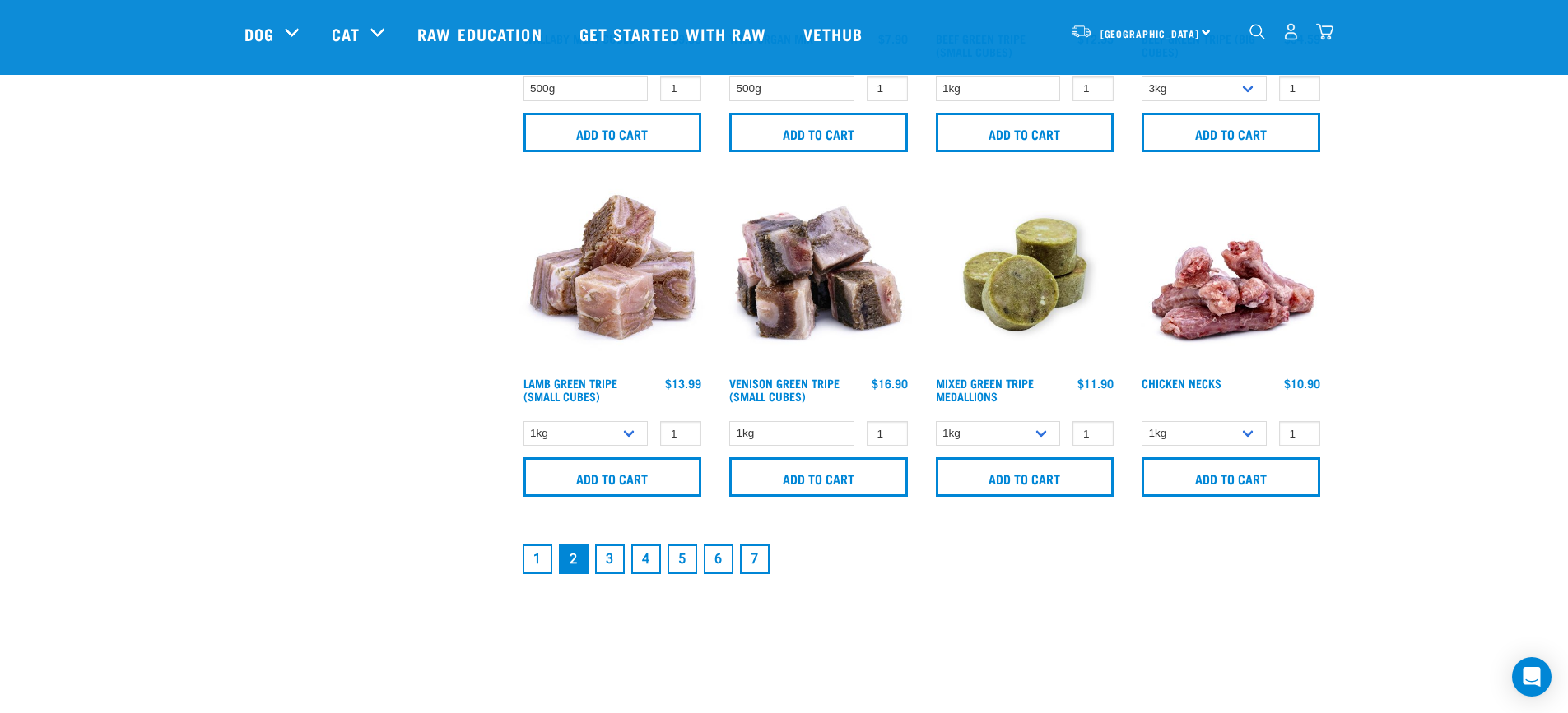
scroll to position [2387, 0]
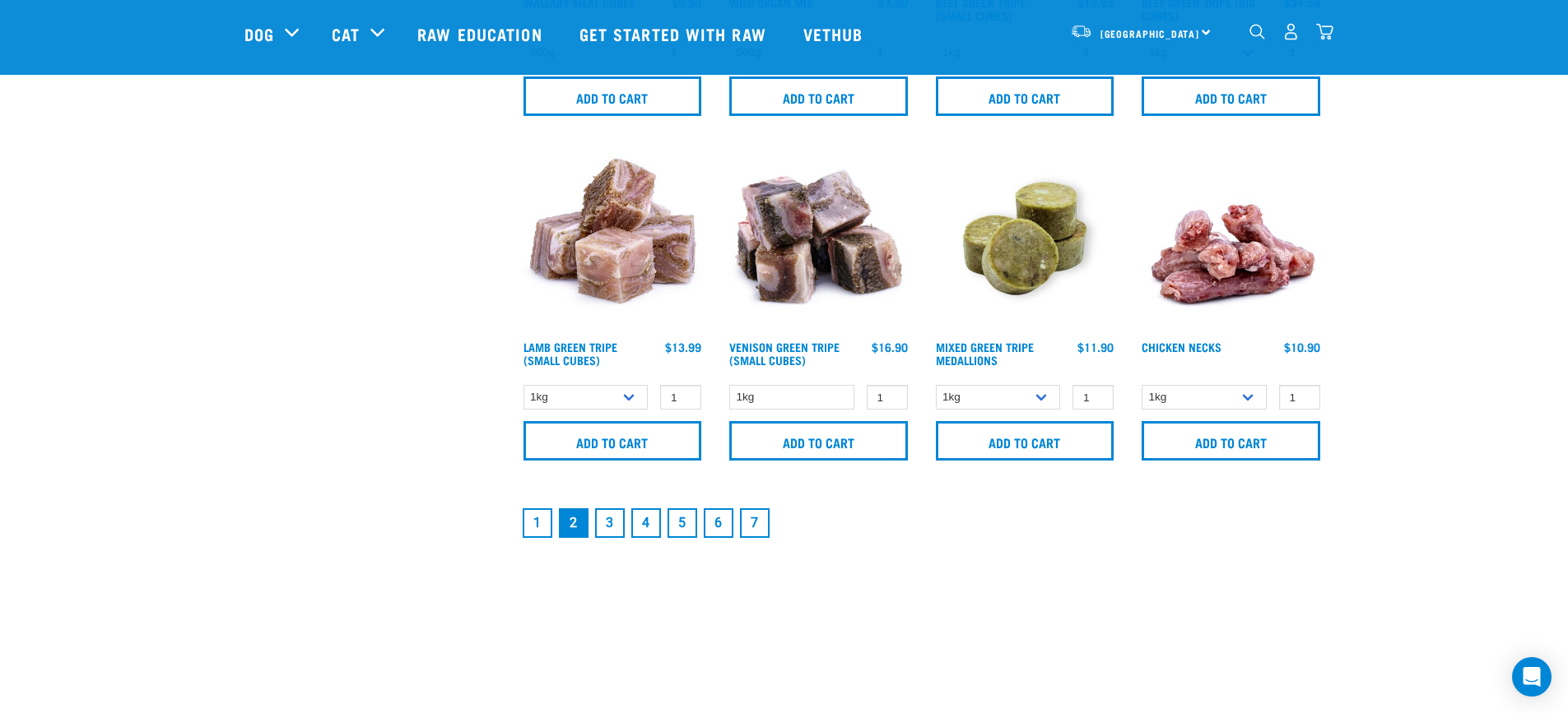
click at [607, 525] on link "3" at bounding box center [610, 524] width 30 height 30
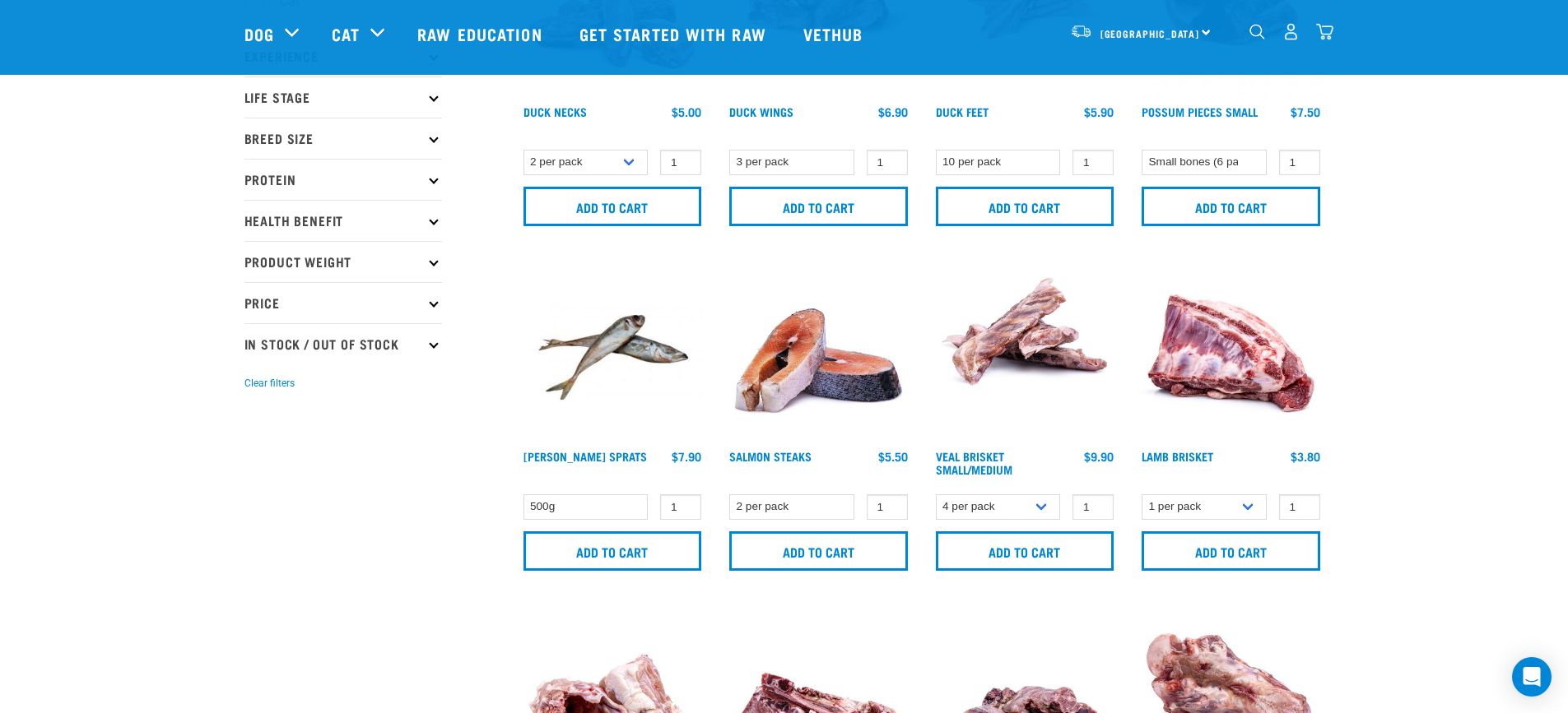
scroll to position [247, 0]
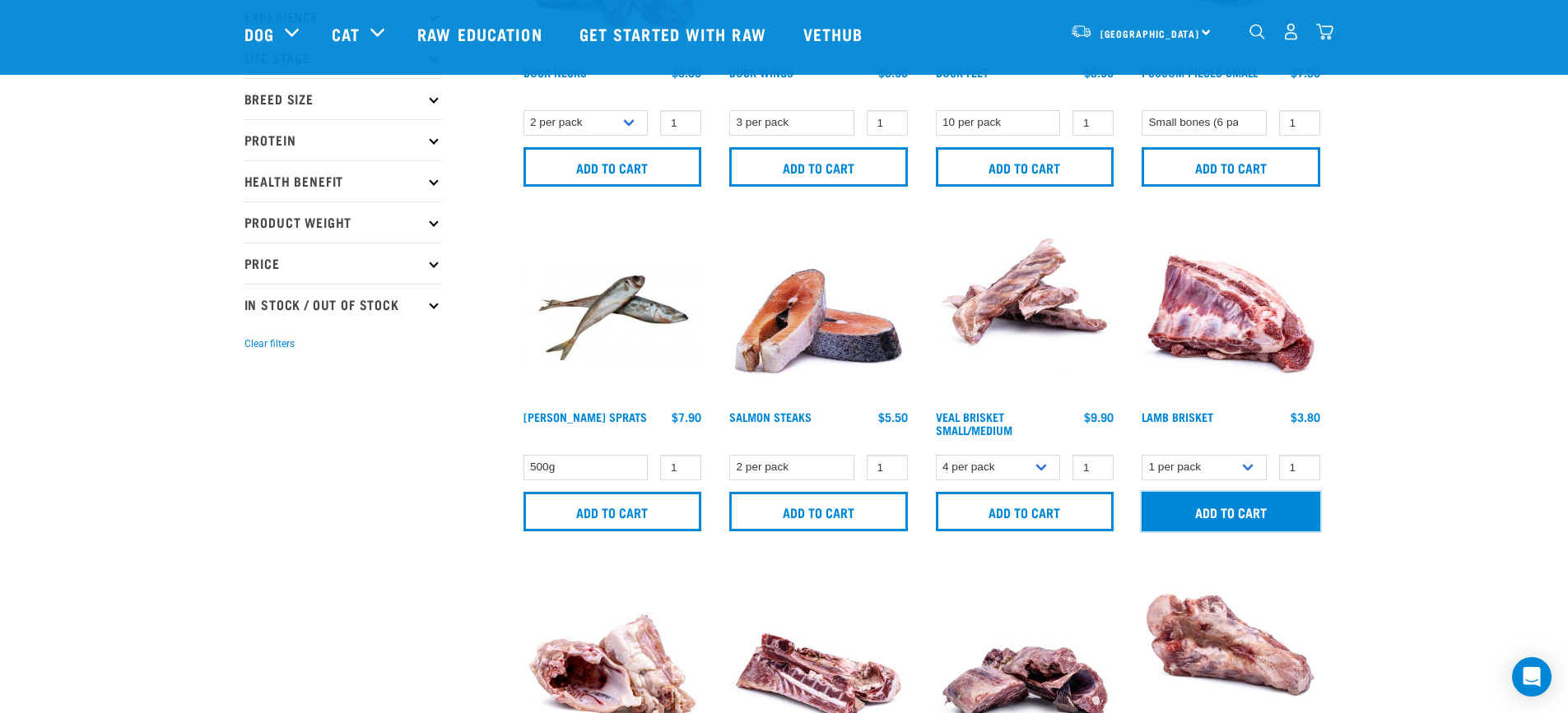
click at [1234, 514] on input "Add to cart" at bounding box center [1231, 512] width 178 height 40
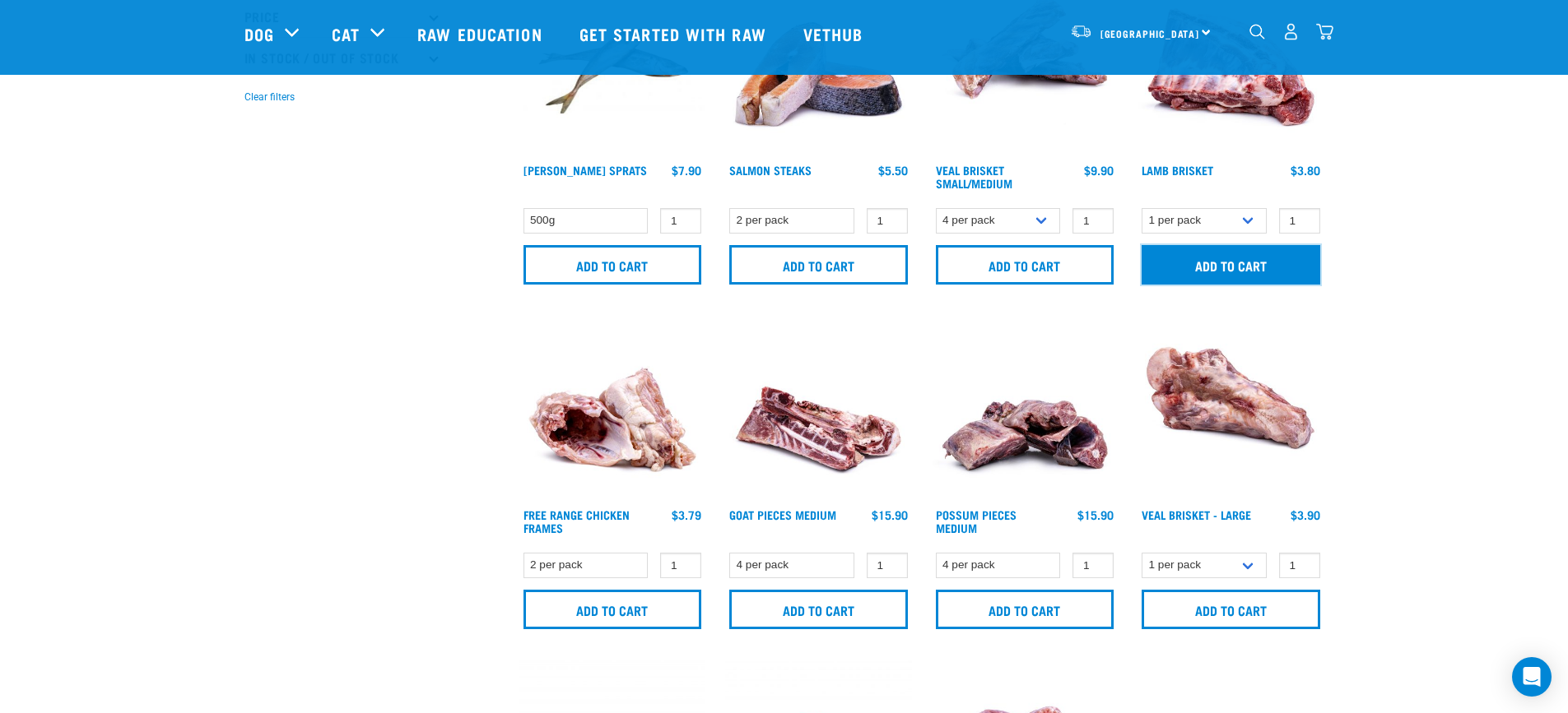
scroll to position [576, 0]
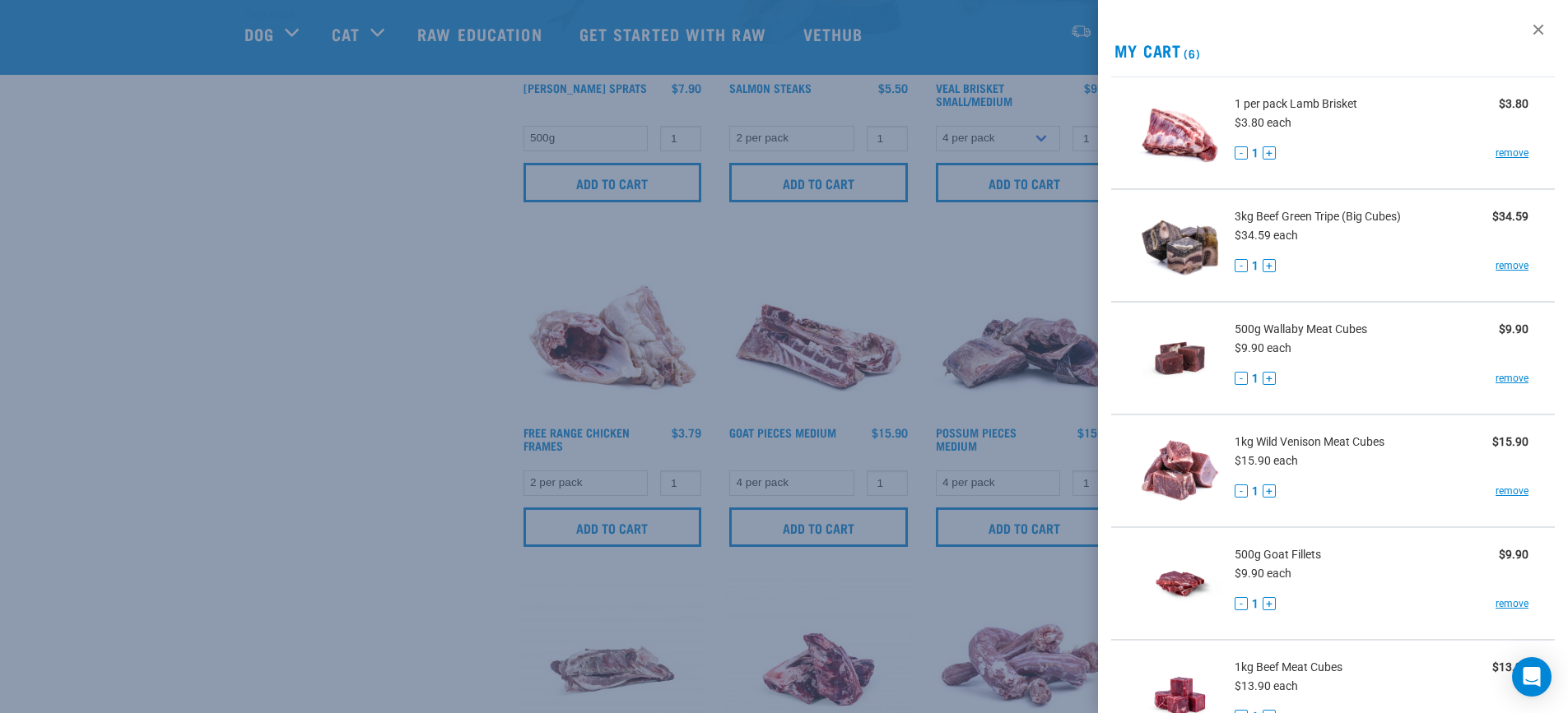
click at [885, 248] on div at bounding box center [784, 356] width 1568 height 713
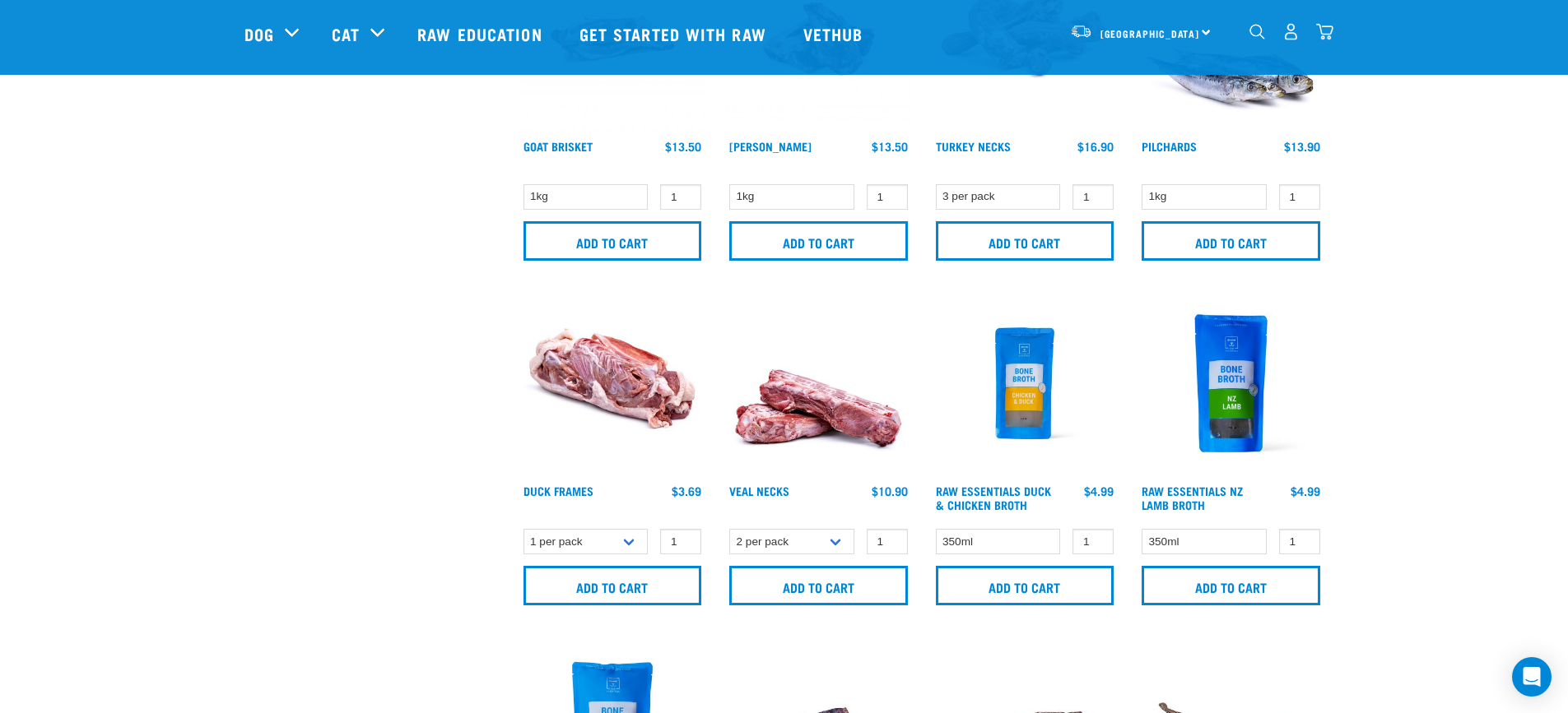
scroll to position [1234, 0]
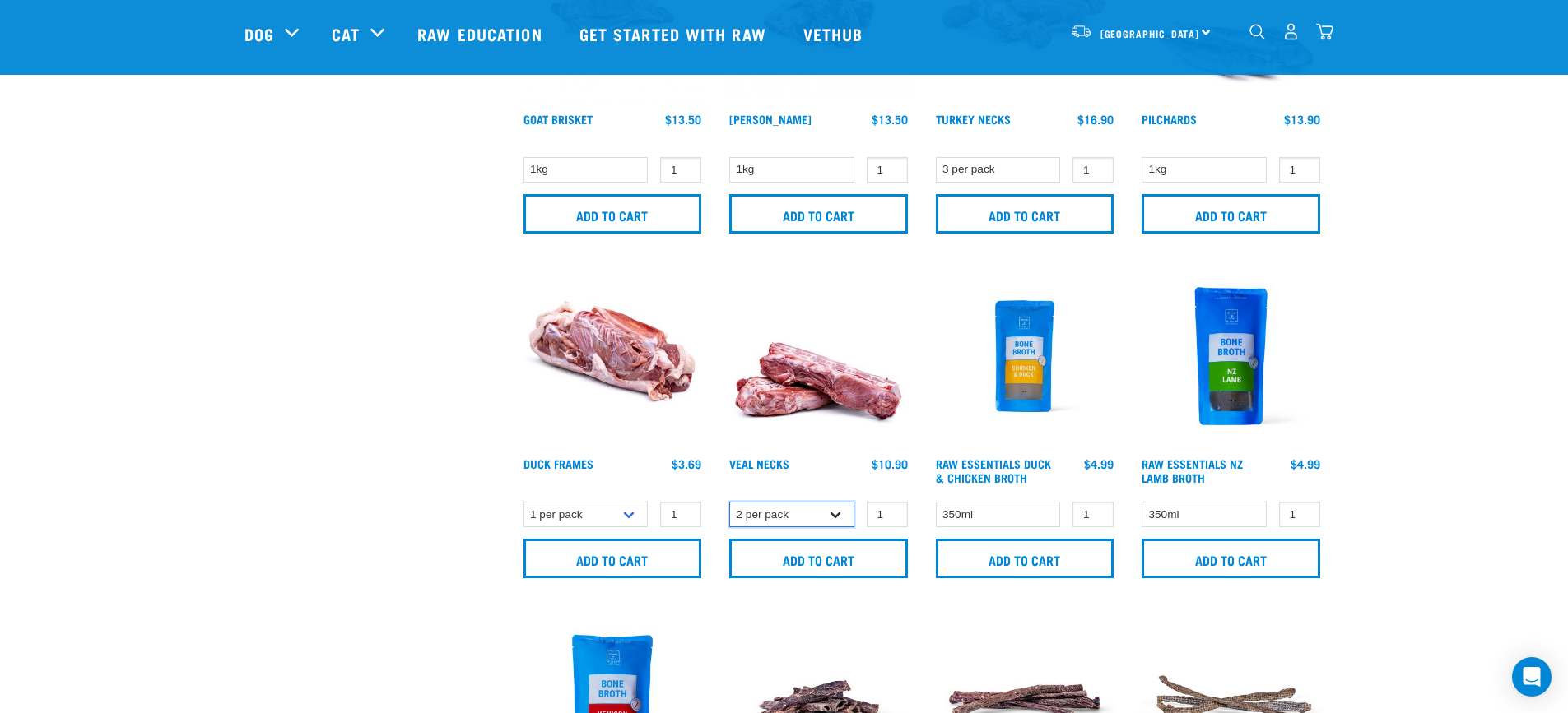
click at [838, 513] on select "2 per pack 4 per pack" at bounding box center [791, 514] width 125 height 26
select select "946"
click at [729, 502] on select "2 per pack 4 per pack" at bounding box center [791, 514] width 125 height 26
click at [822, 560] on input "Add to cart" at bounding box center [818, 559] width 178 height 40
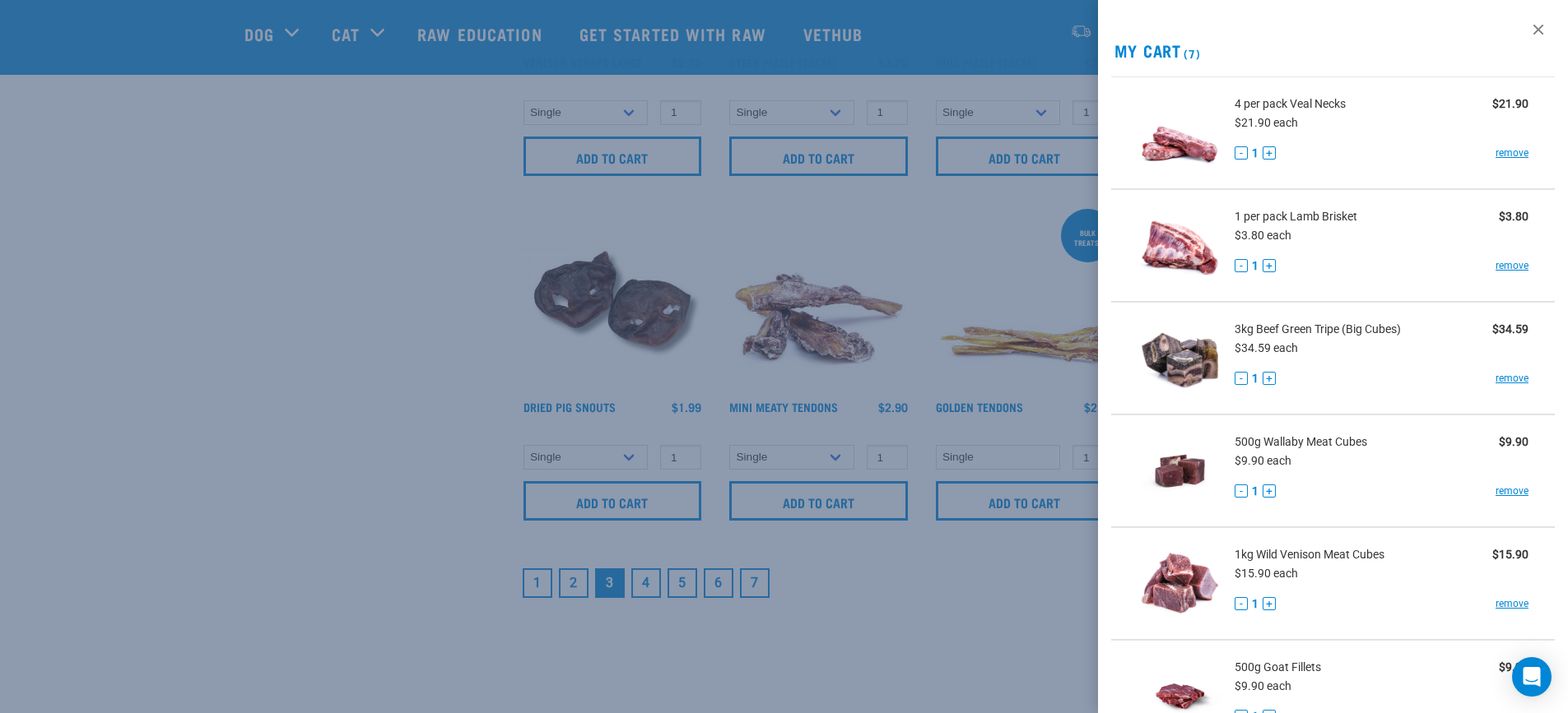
scroll to position [2387, 0]
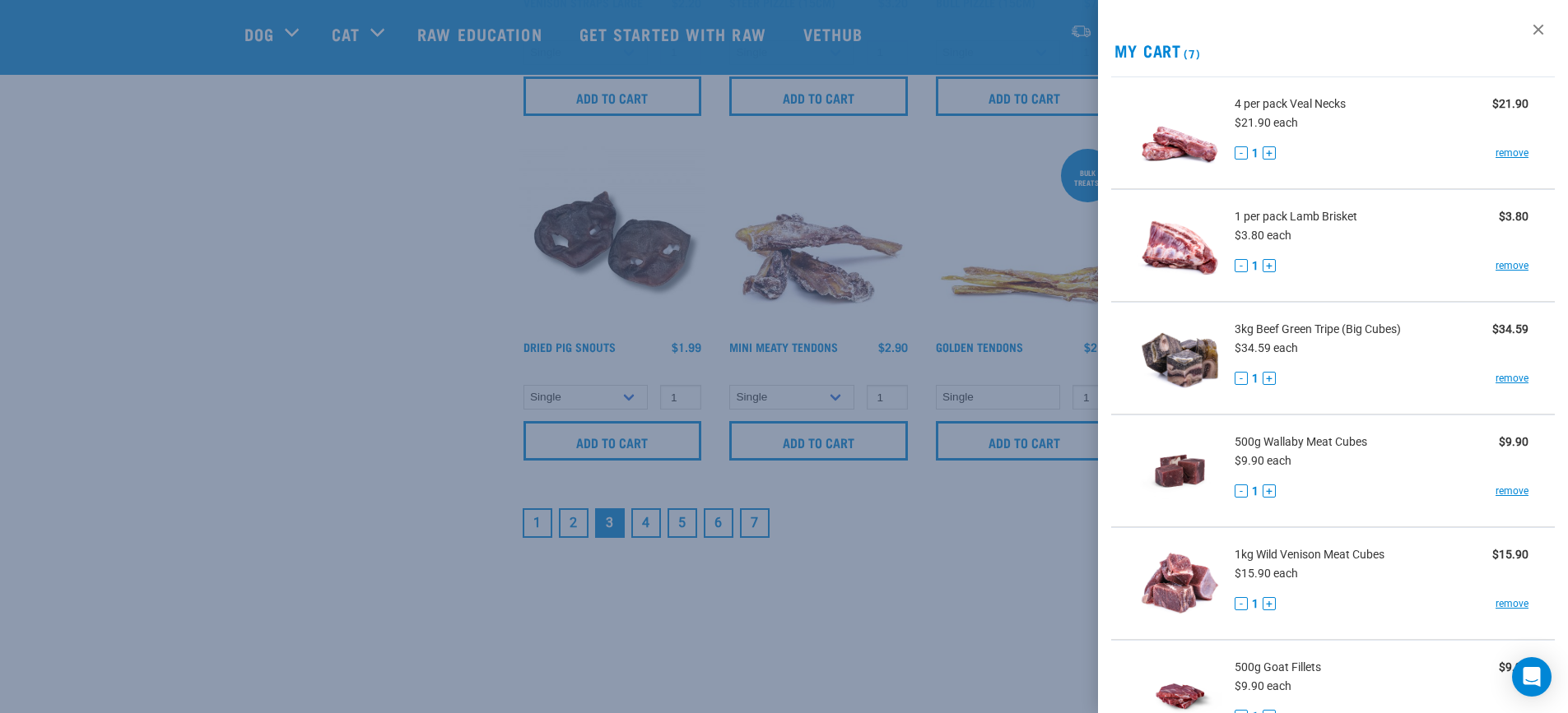
click at [223, 322] on div at bounding box center [784, 356] width 1568 height 713
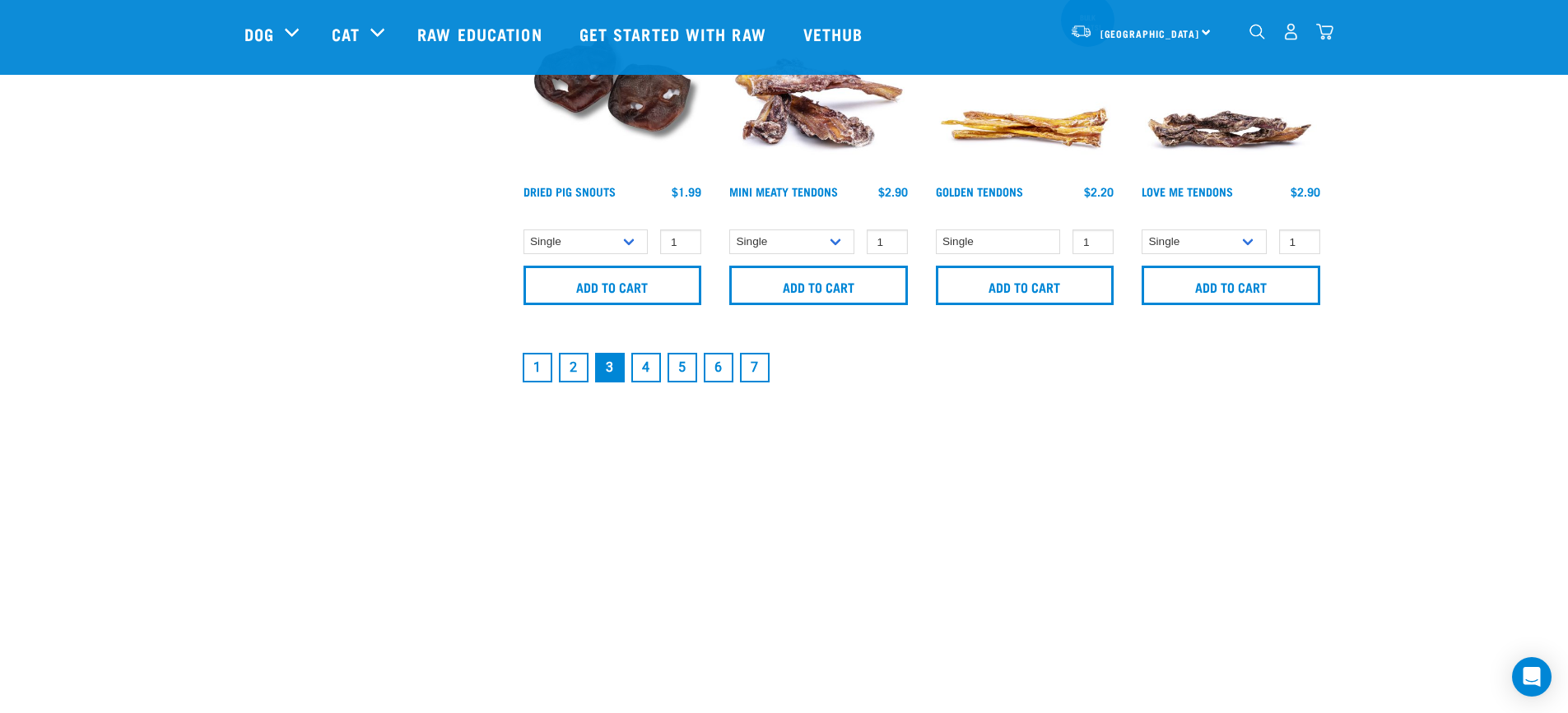
scroll to position [2551, 0]
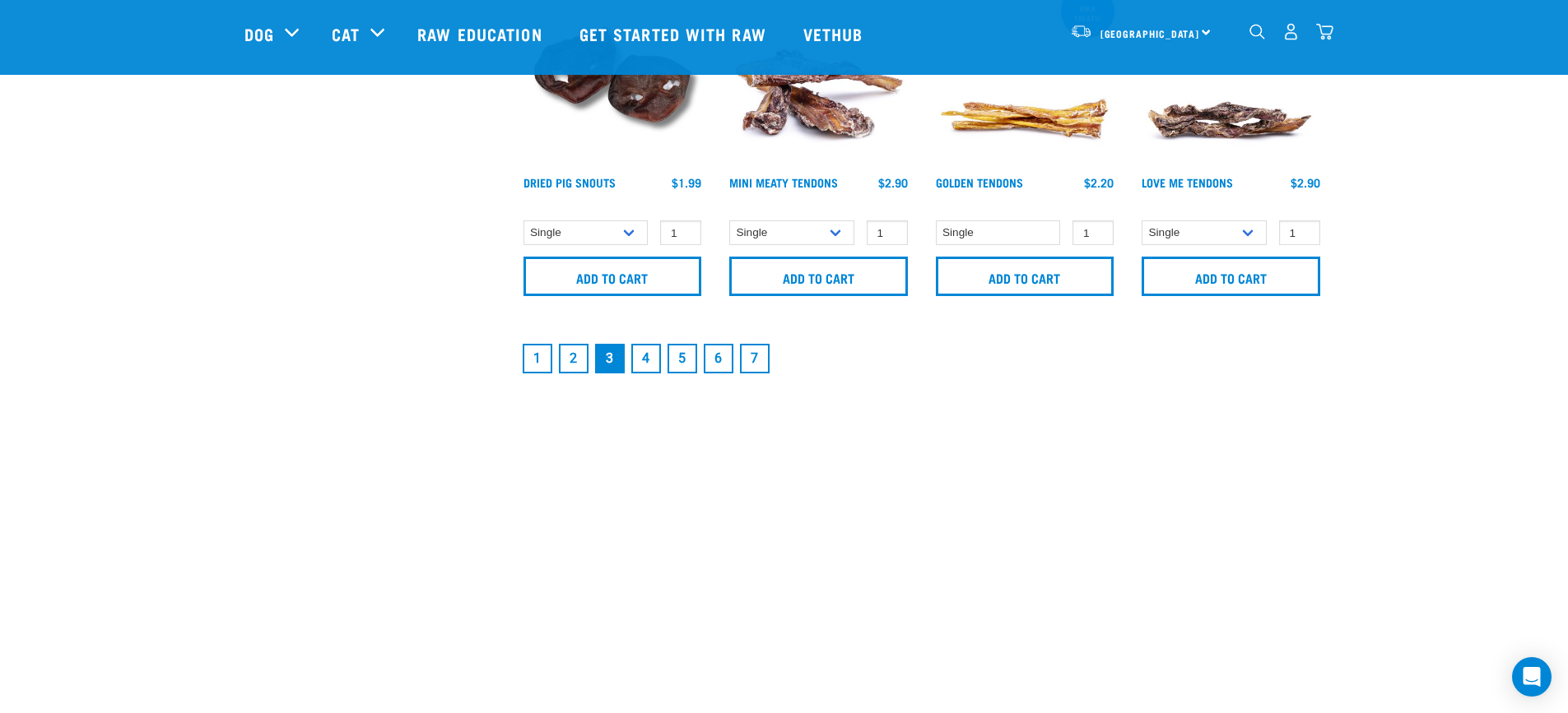
click at [645, 356] on link "4" at bounding box center [646, 358] width 30 height 30
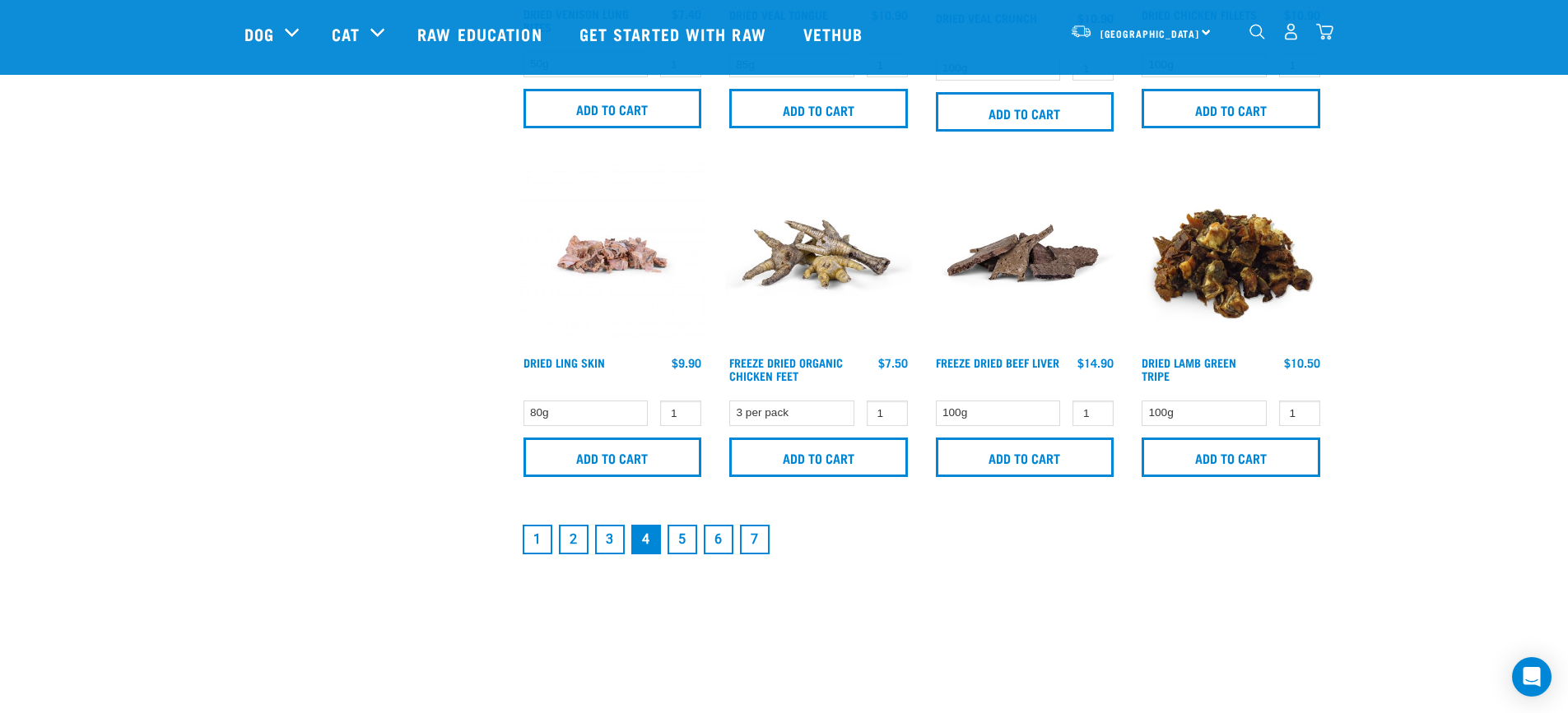
scroll to position [2551, 0]
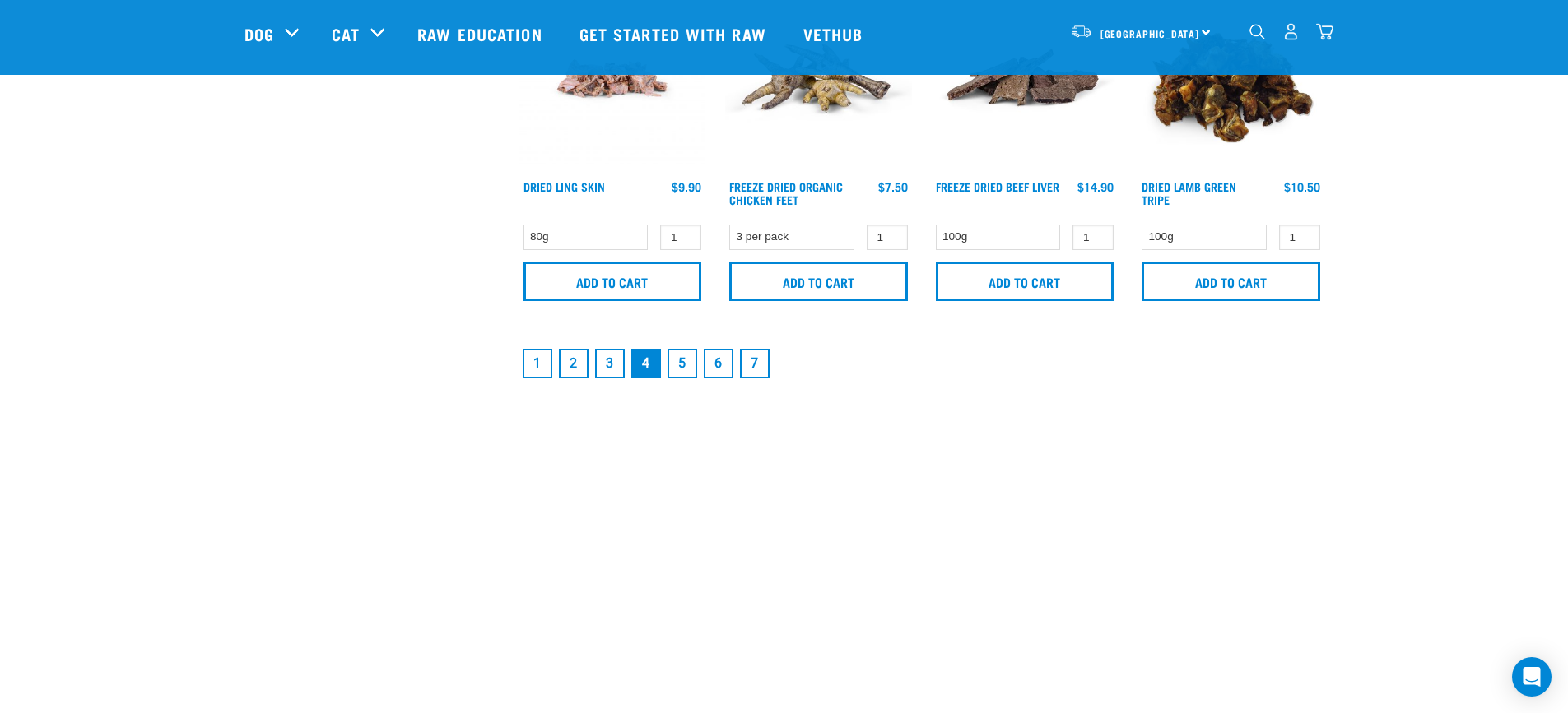
click at [684, 360] on link "5" at bounding box center [683, 364] width 30 height 30
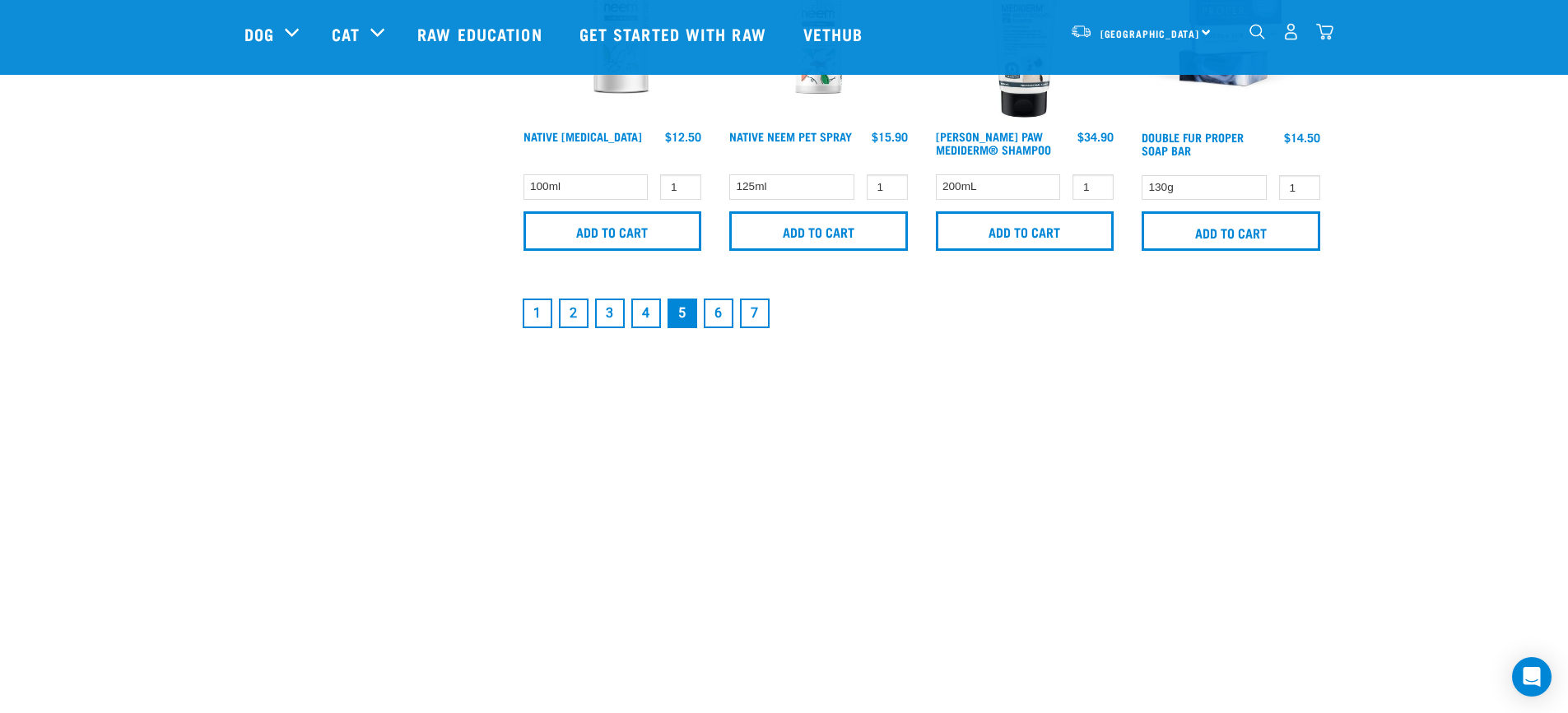
scroll to position [2633, 0]
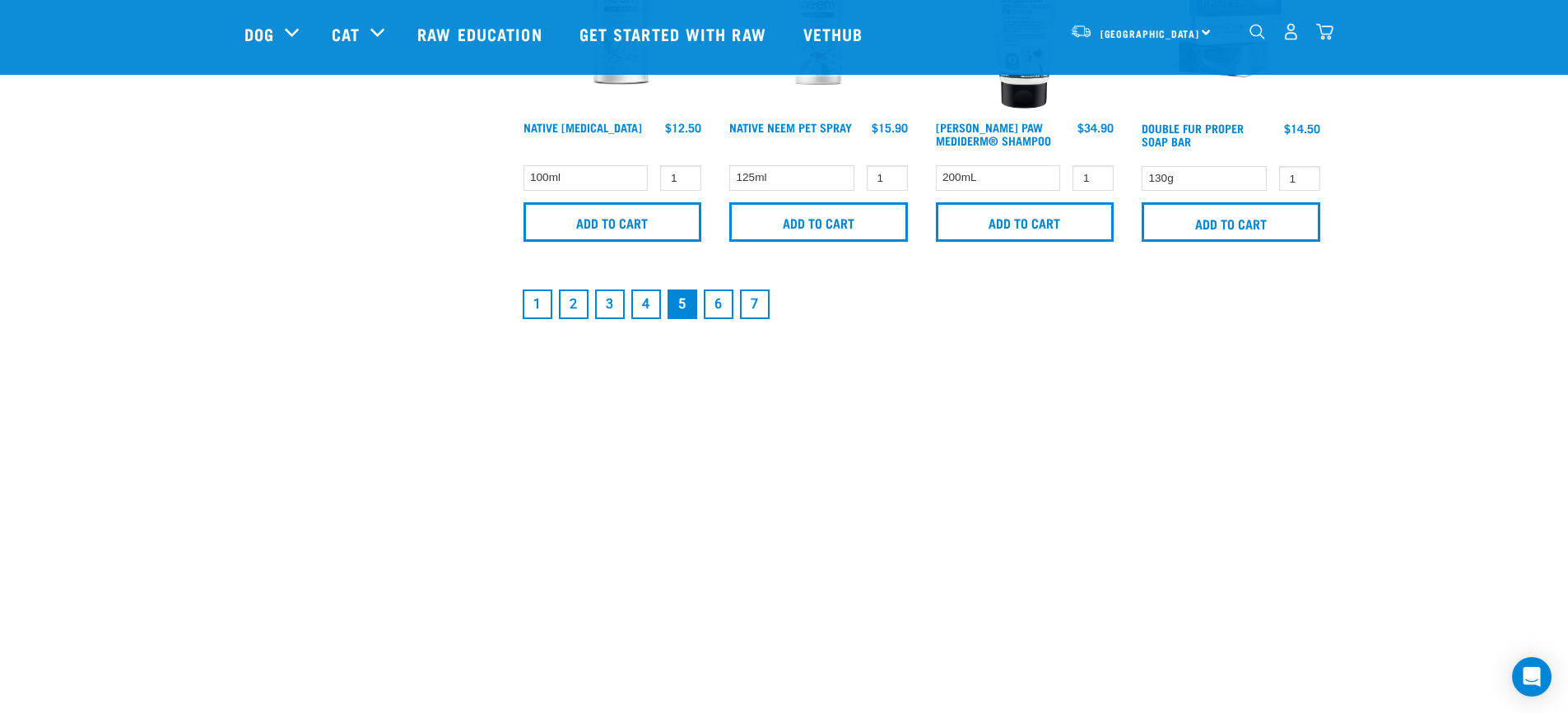
click at [718, 303] on link "6" at bounding box center [719, 305] width 30 height 30
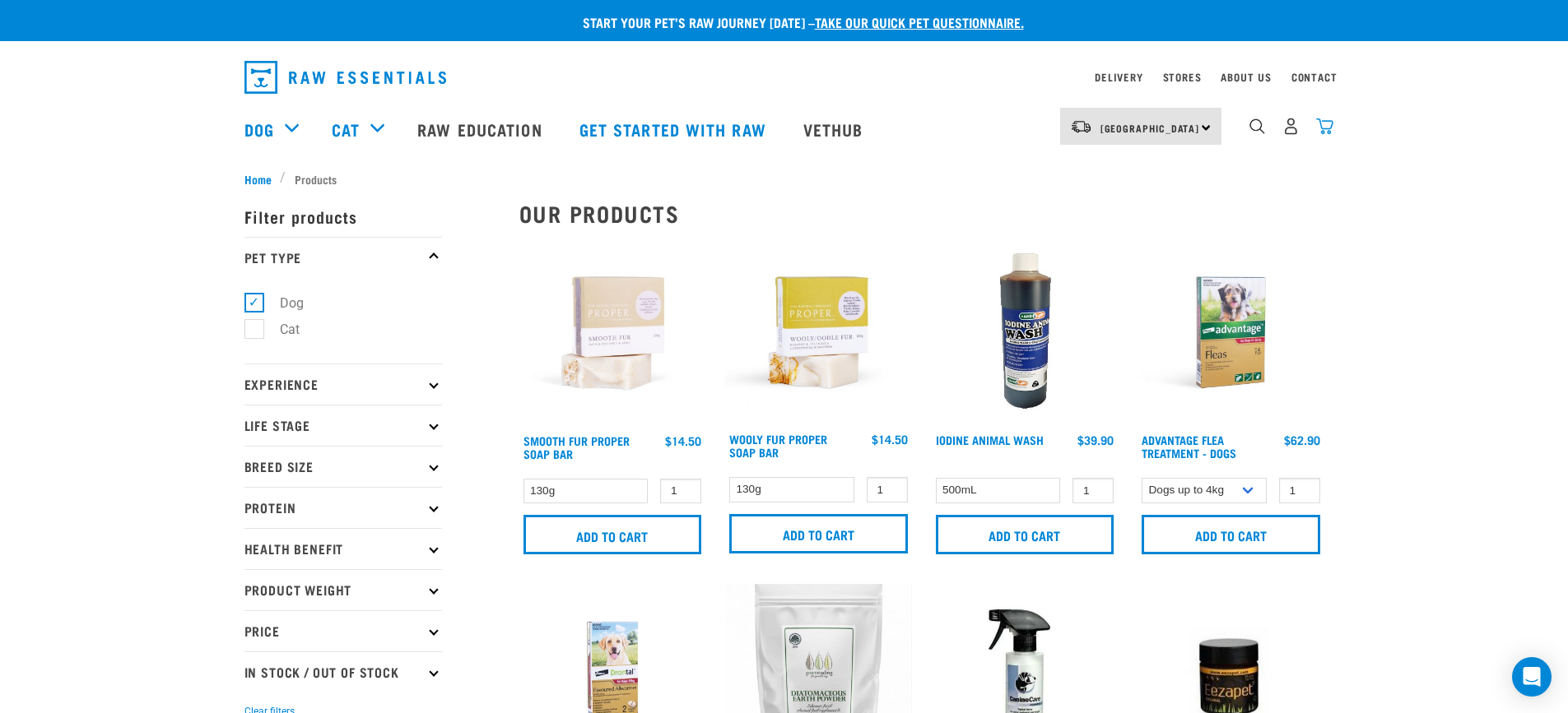
click at [1331, 131] on img "dropdown navigation" at bounding box center [1325, 126] width 18 height 18
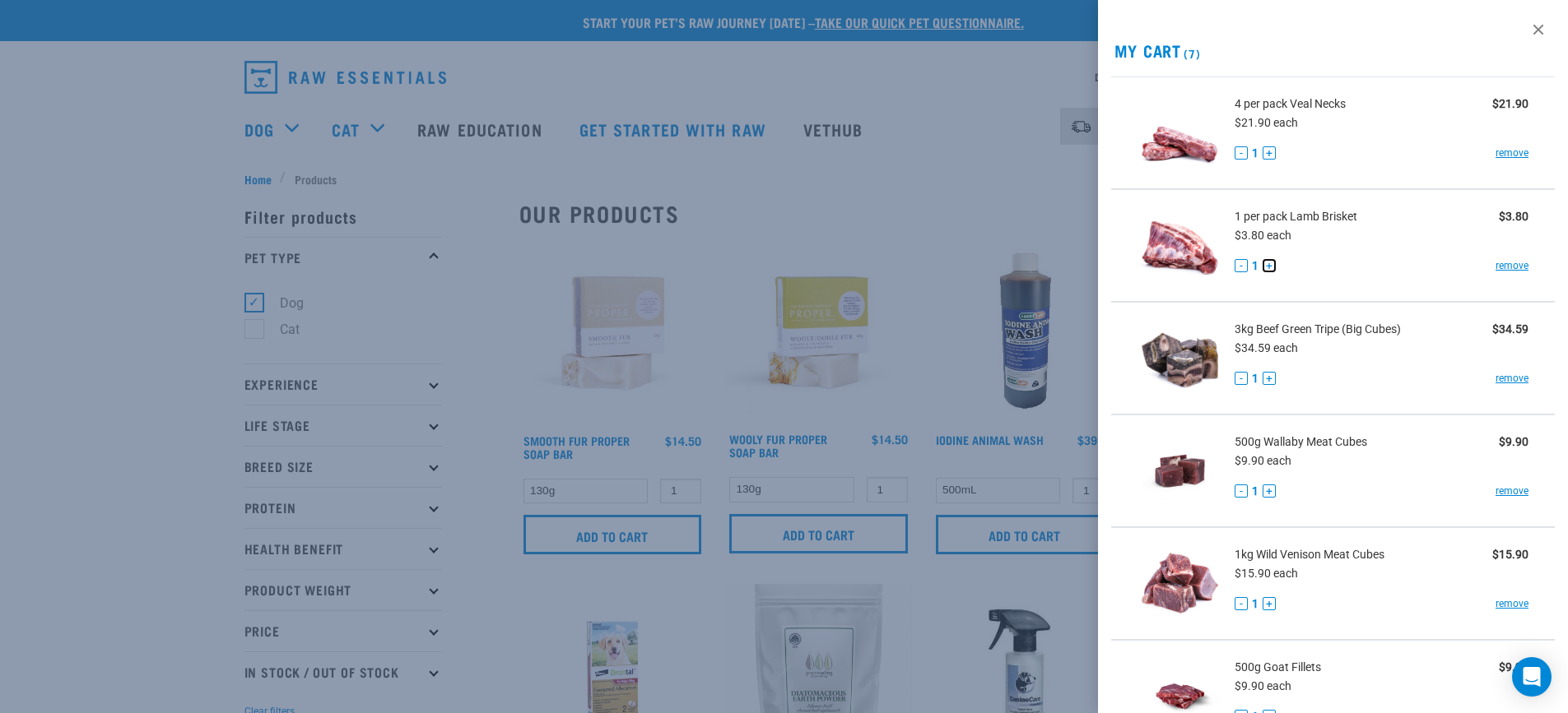
click at [1271, 260] on button "+" at bounding box center [1270, 266] width 13 height 13
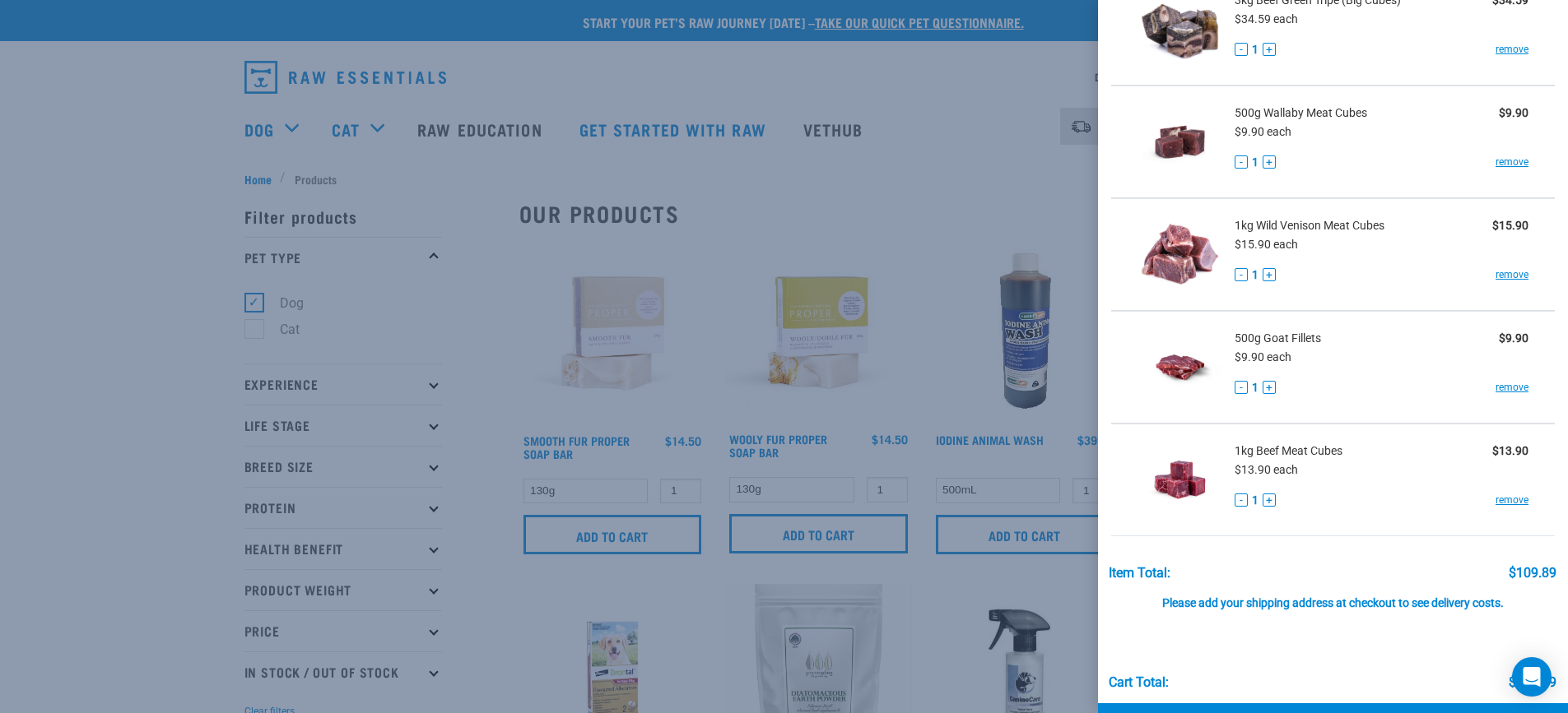
scroll to position [247, 0]
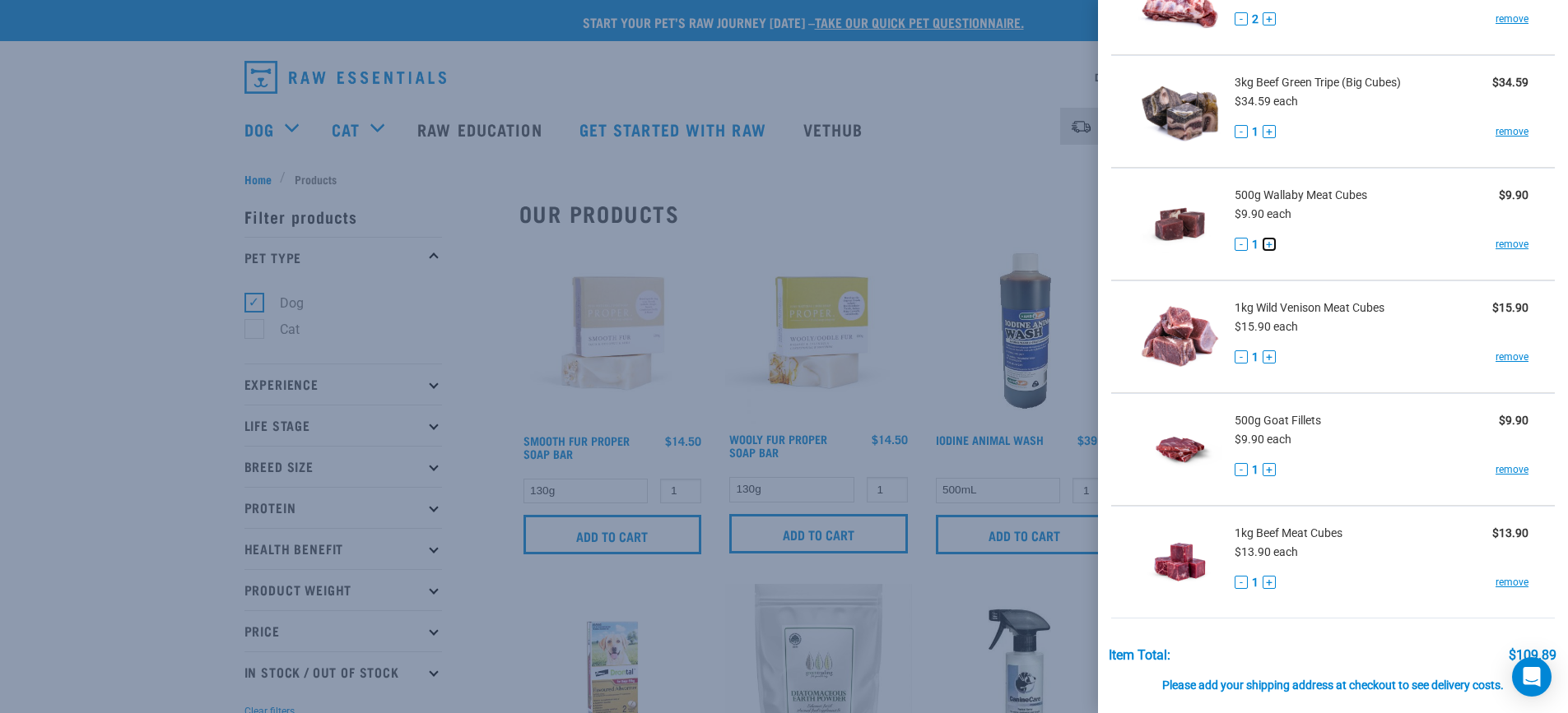
click at [1270, 246] on button "+" at bounding box center [1270, 244] width 13 height 13
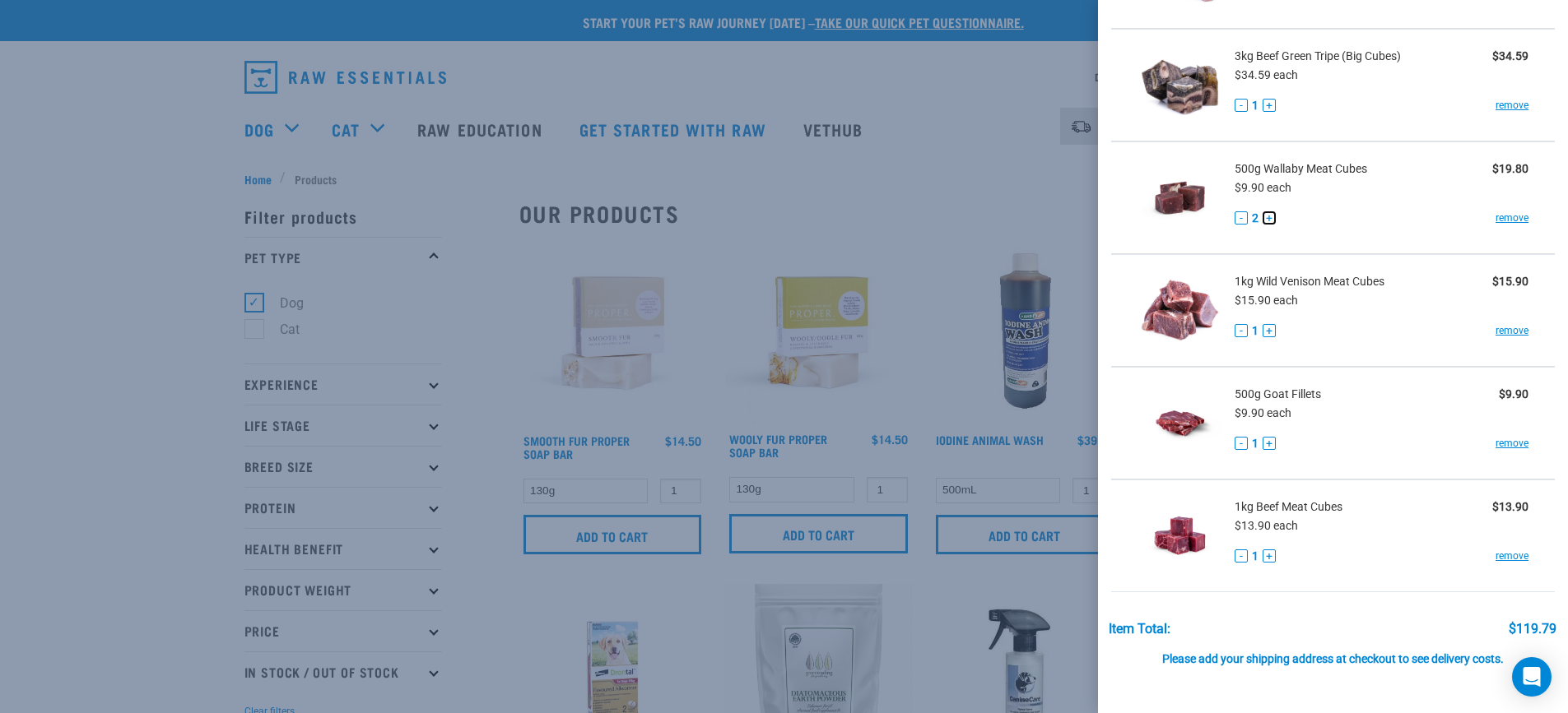
scroll to position [389, 0]
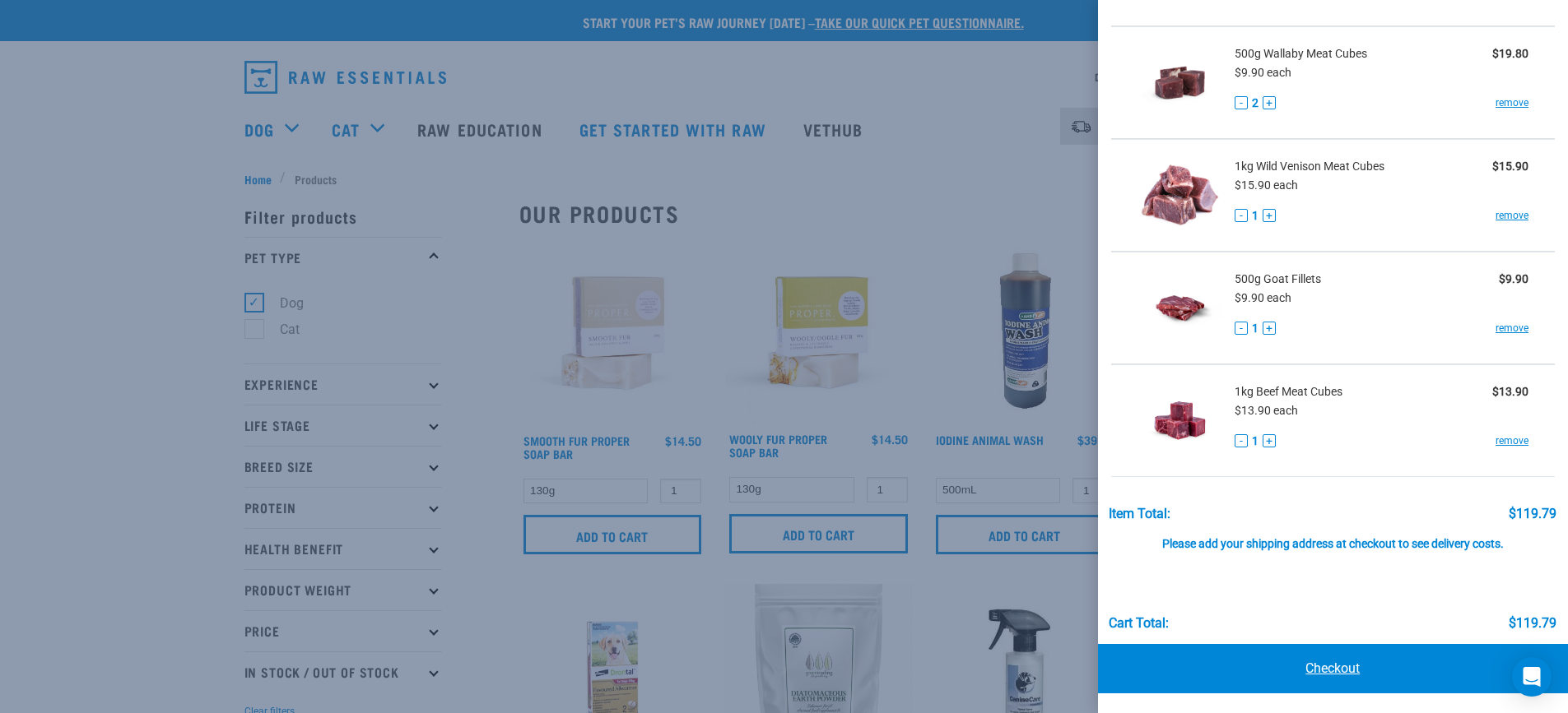
click at [1329, 665] on link "Checkout" at bounding box center [1333, 669] width 471 height 49
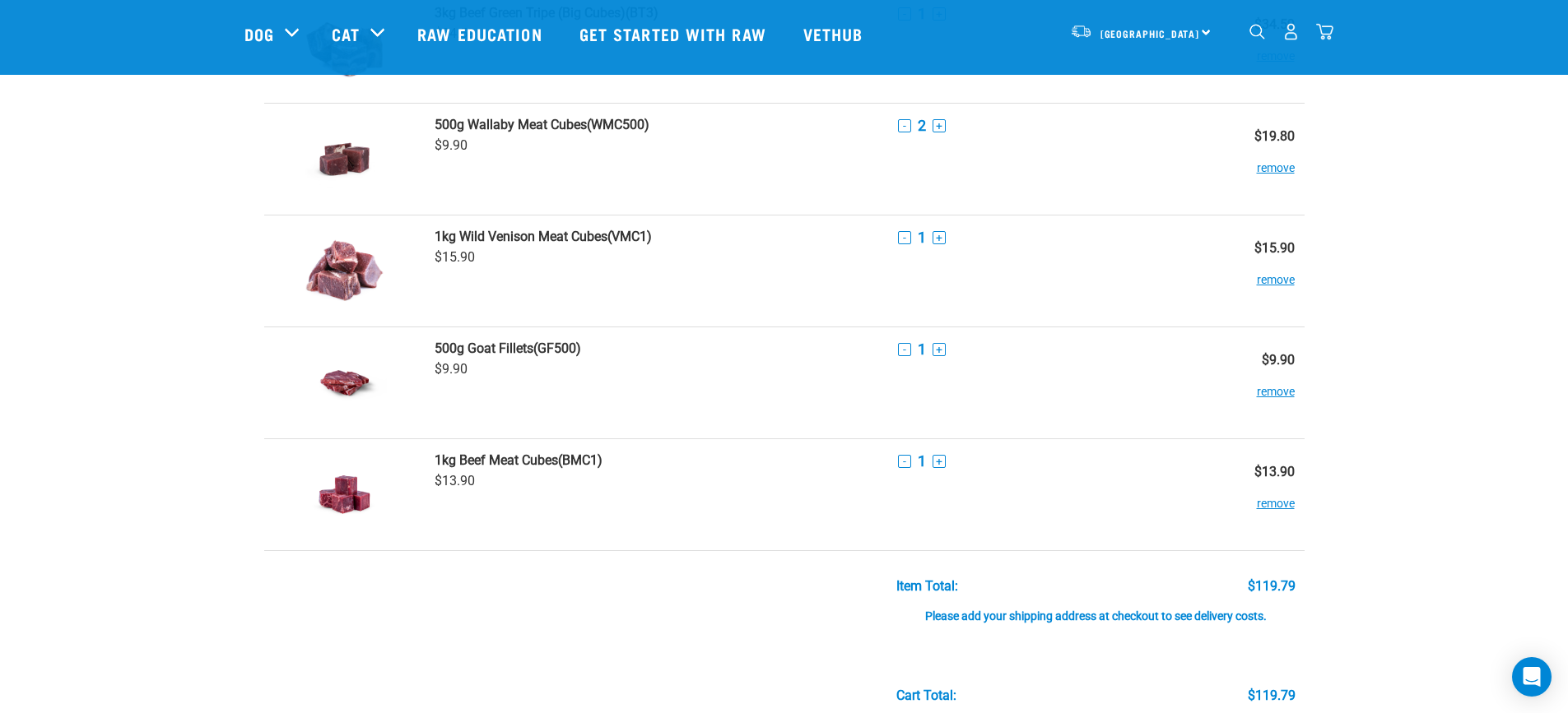
scroll to position [659, 0]
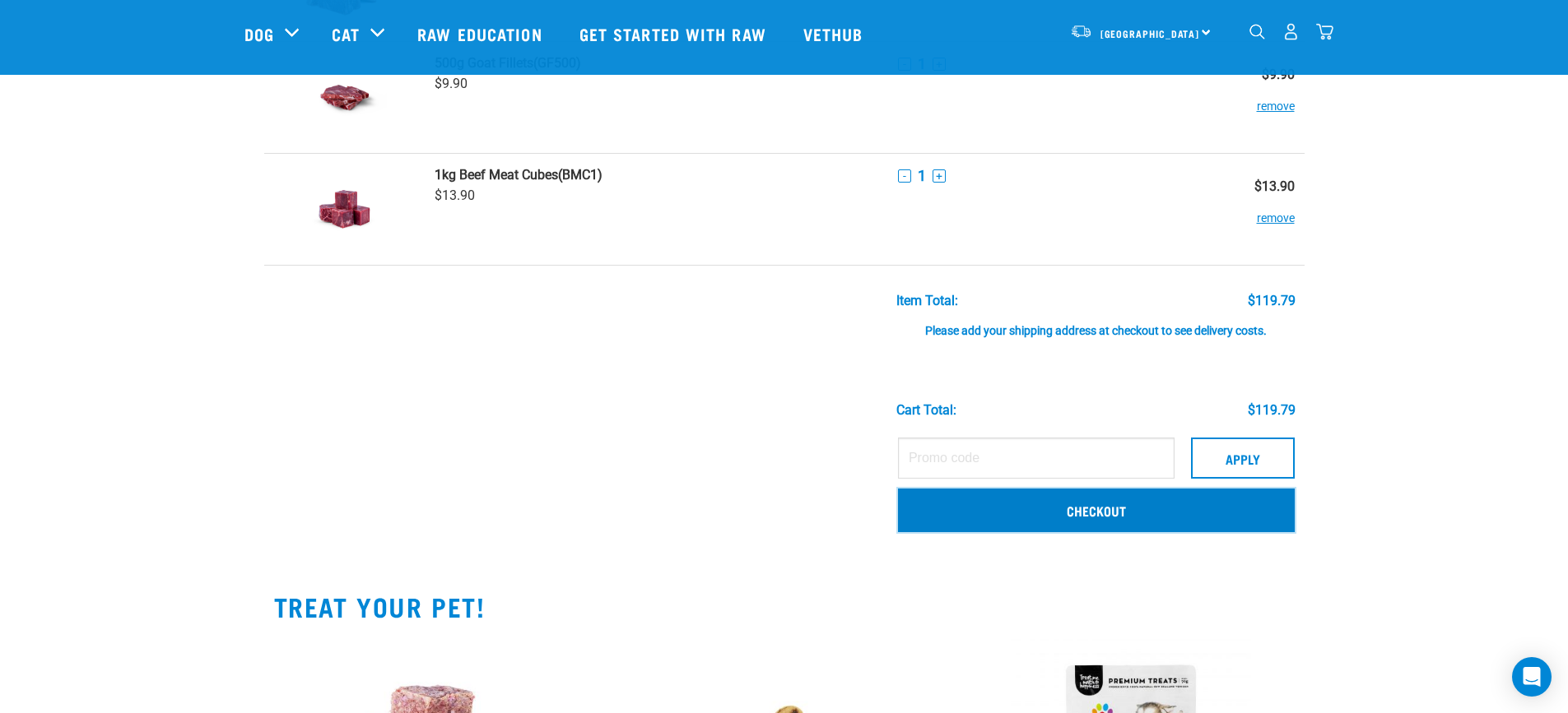
click at [1121, 507] on link "Checkout" at bounding box center [1096, 510] width 396 height 42
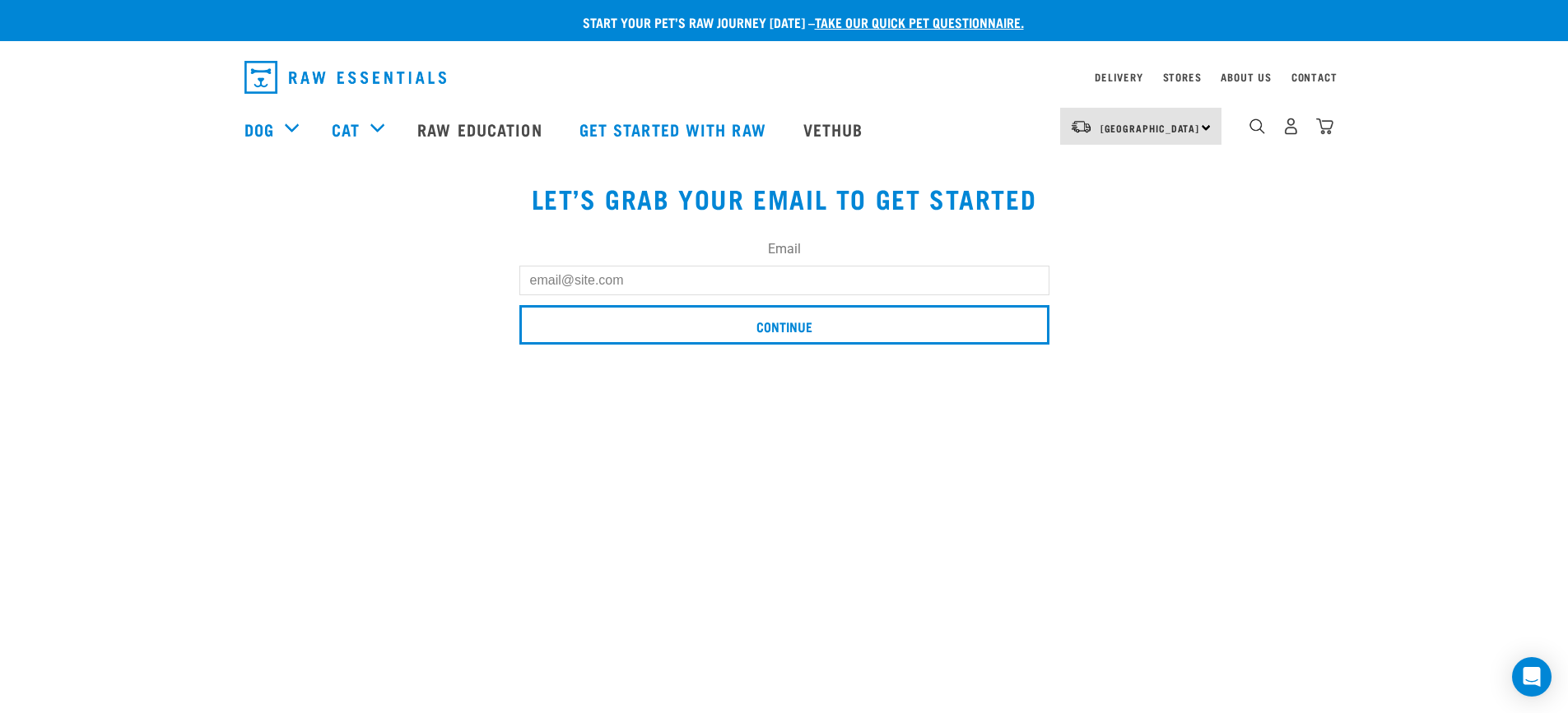
click at [772, 278] on input "Email" at bounding box center [784, 281] width 530 height 30
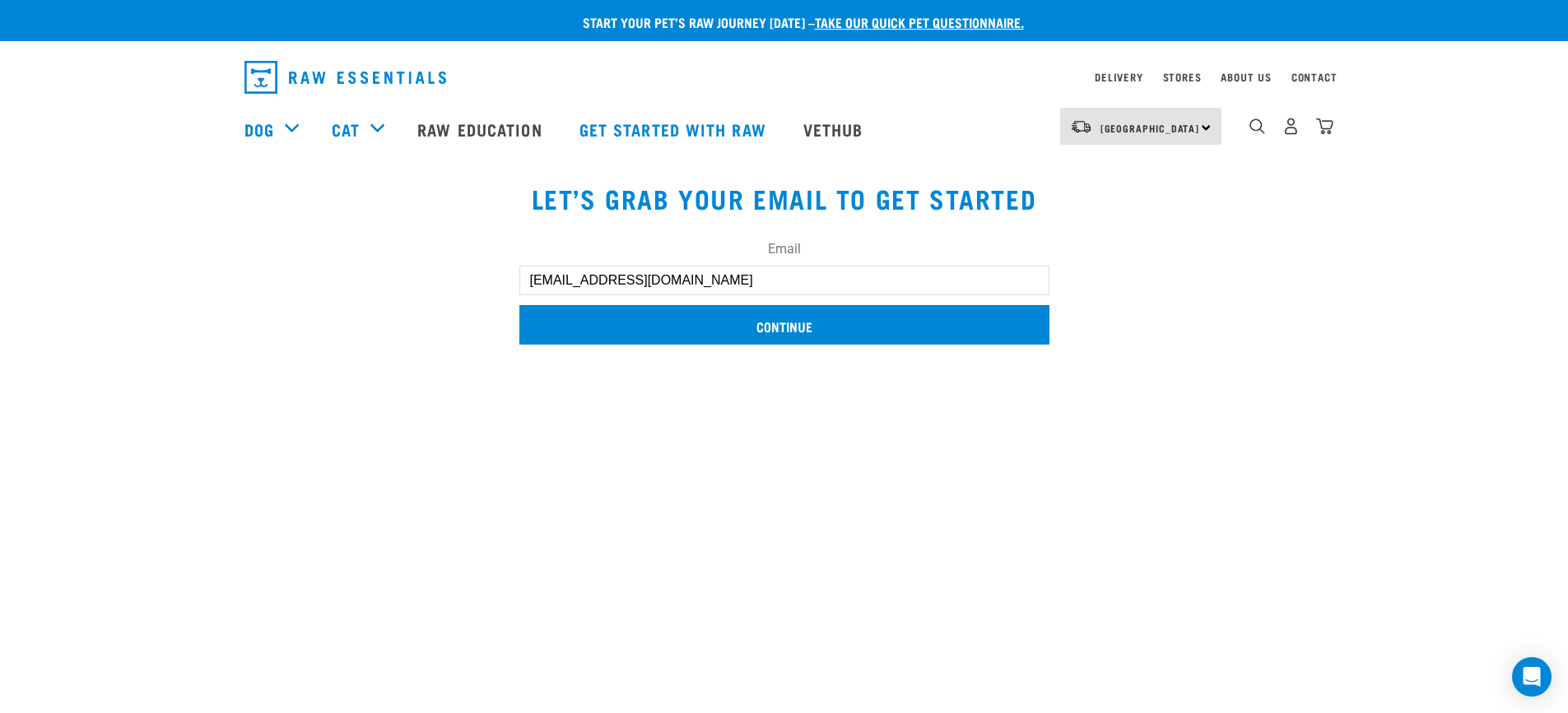
type input "[EMAIL_ADDRESS][DOMAIN_NAME]"
click at [796, 328] on input "Continue" at bounding box center [784, 325] width 530 height 40
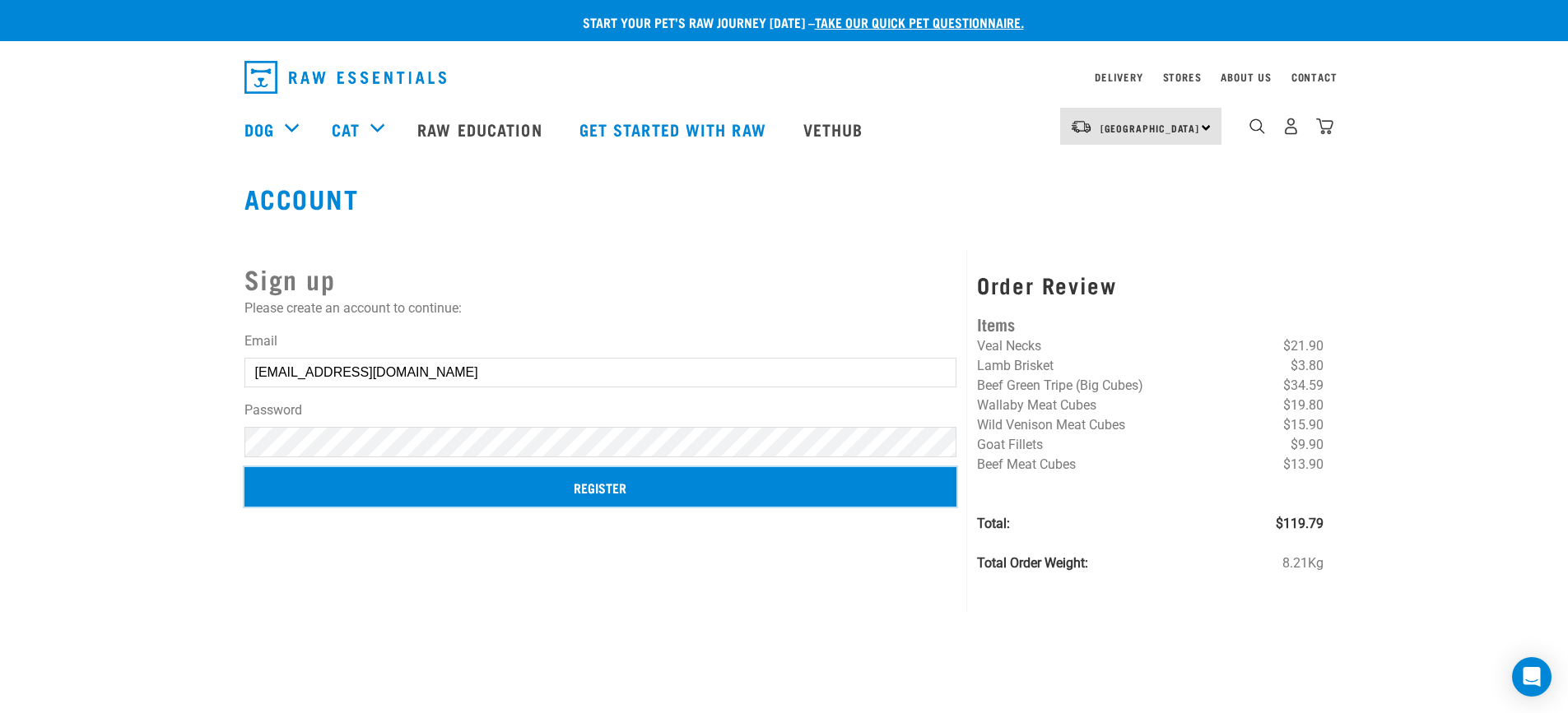
click at [598, 492] on input "Register" at bounding box center [602, 487] width 713 height 40
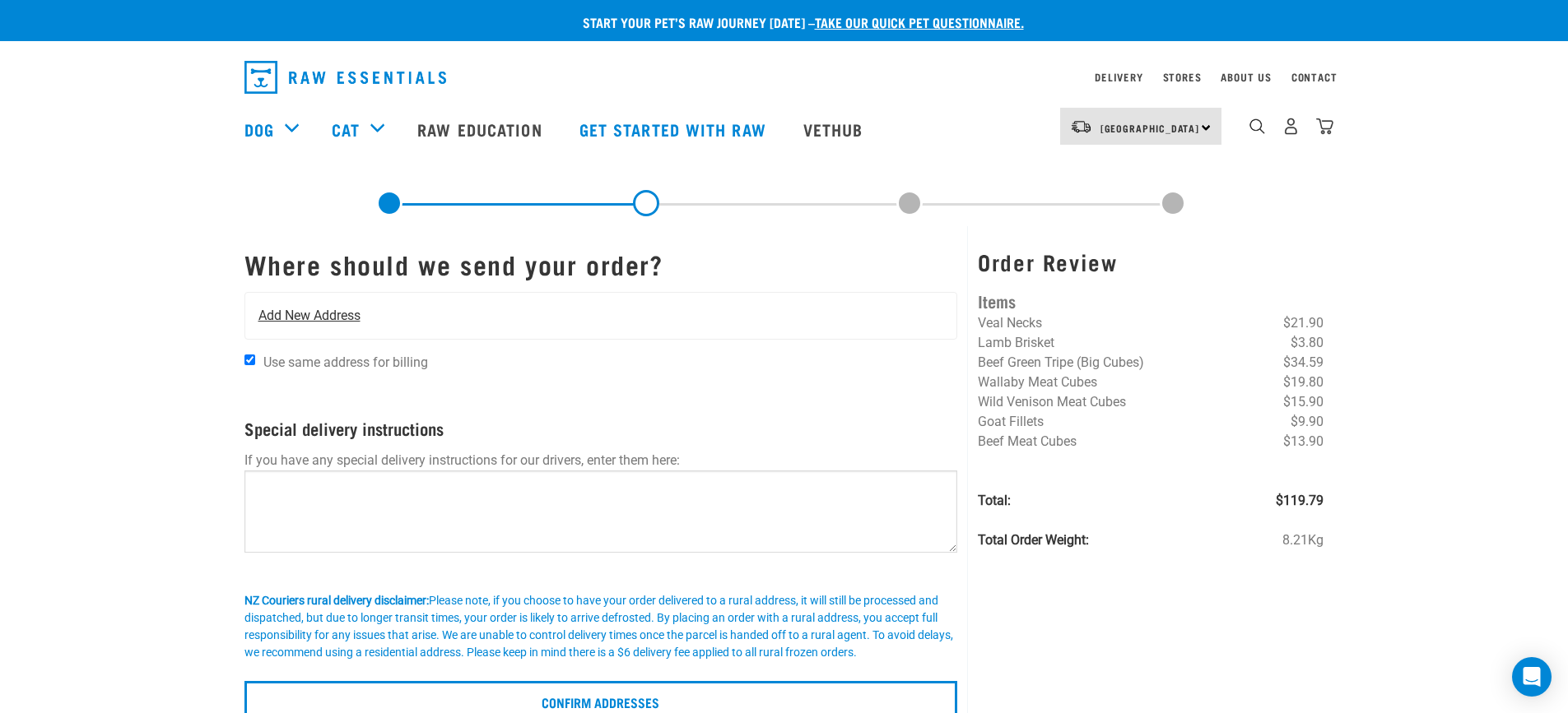
click at [310, 313] on span "Add New Address" at bounding box center [310, 315] width 102 height 19
click at [300, 315] on span "Add New Address" at bounding box center [310, 315] width 102 height 19
